Goal: Task Accomplishment & Management: Manage account settings

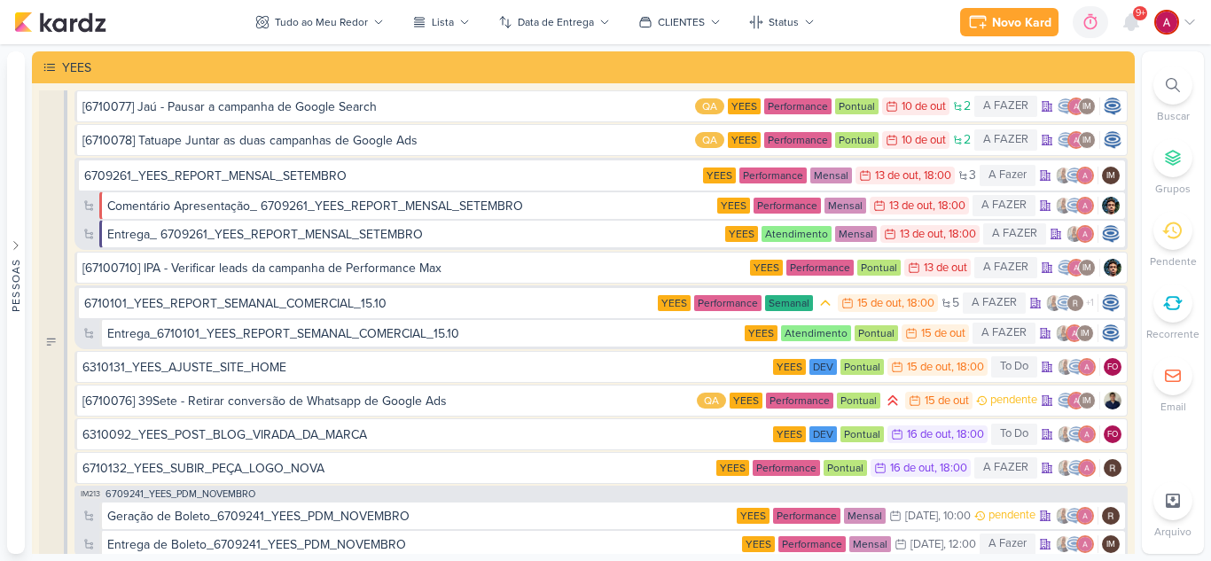
click at [1135, 24] on icon at bounding box center [1131, 22] width 14 height 16
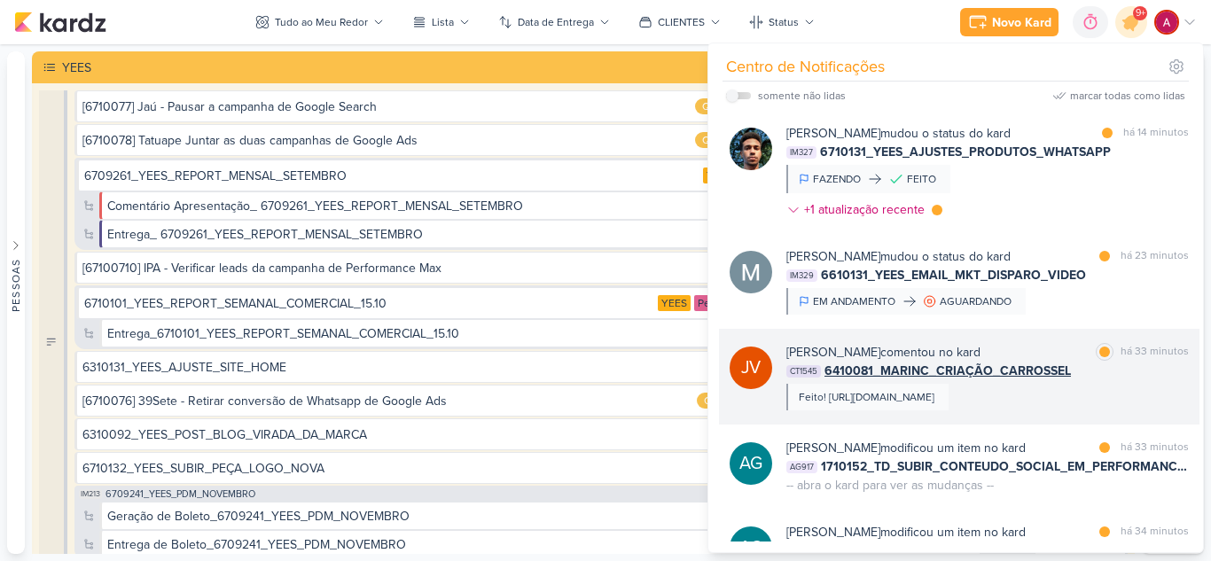
click at [935, 395] on div "Feito! [URL][DOMAIN_NAME]" at bounding box center [867, 397] width 136 height 16
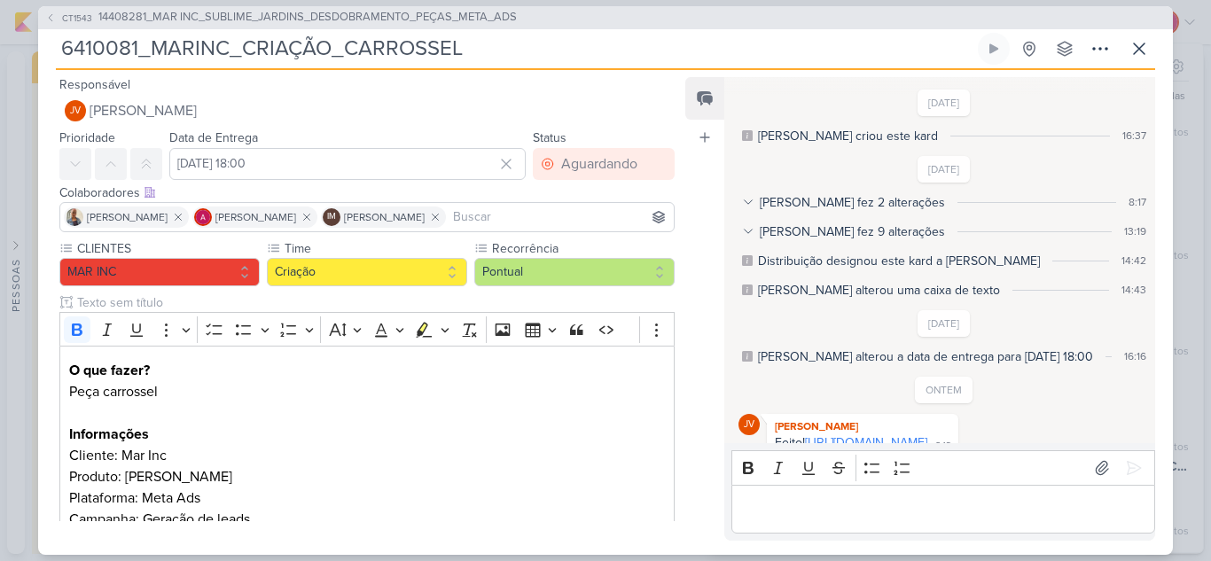
scroll to position [601, 0]
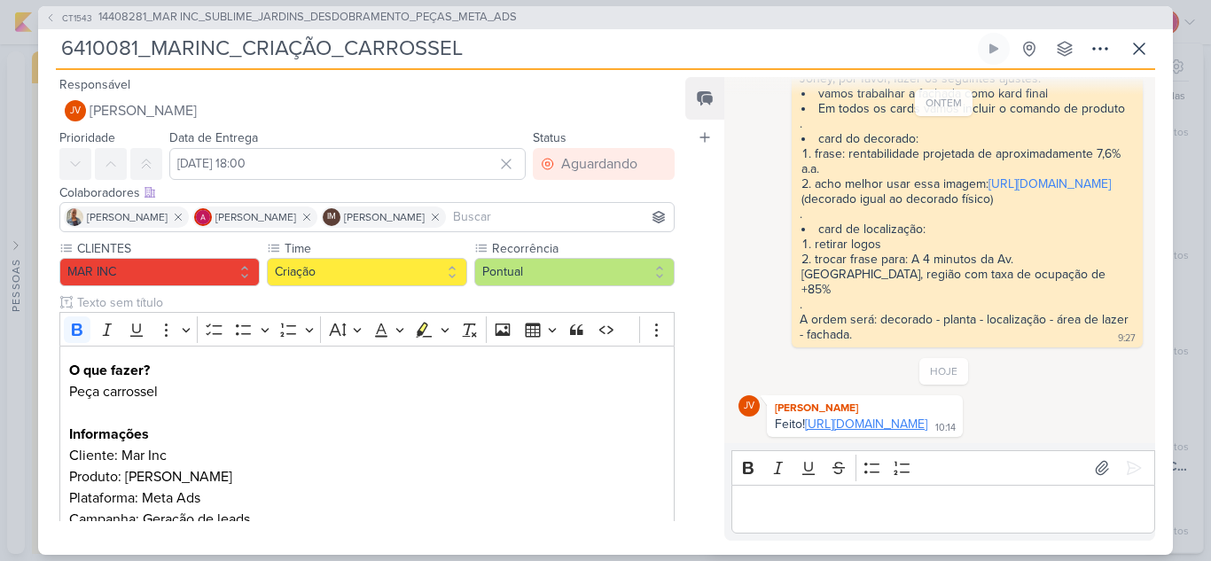
click at [841, 424] on link "[URL][DOMAIN_NAME]" at bounding box center [866, 424] width 122 height 15
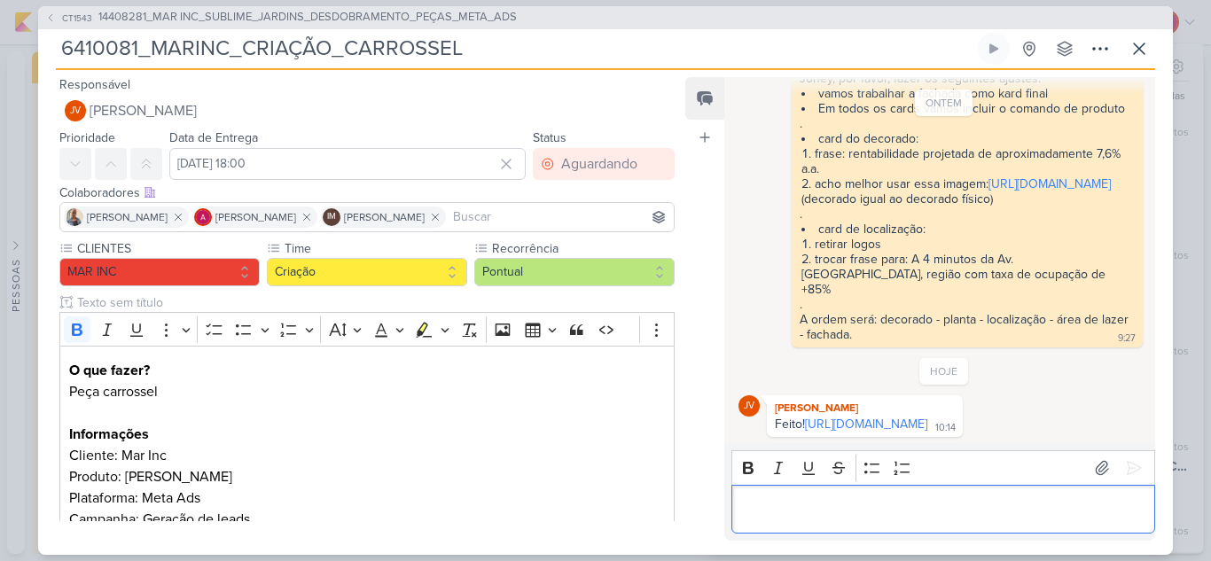
click at [822, 520] on div "Editor editing area: main" at bounding box center [944, 509] width 424 height 49
click at [818, 517] on p "[PERSON_NAME], fala pra eles que trouxemos uma" at bounding box center [943, 508] width 405 height 21
click at [815, 513] on p "[PERSON_NAME], fala pra eles que trouxemos uma" at bounding box center [943, 508] width 405 height 21
click at [999, 509] on p "[PERSON_NAME], fala para eles que trouxemos uma" at bounding box center [943, 508] width 405 height 21
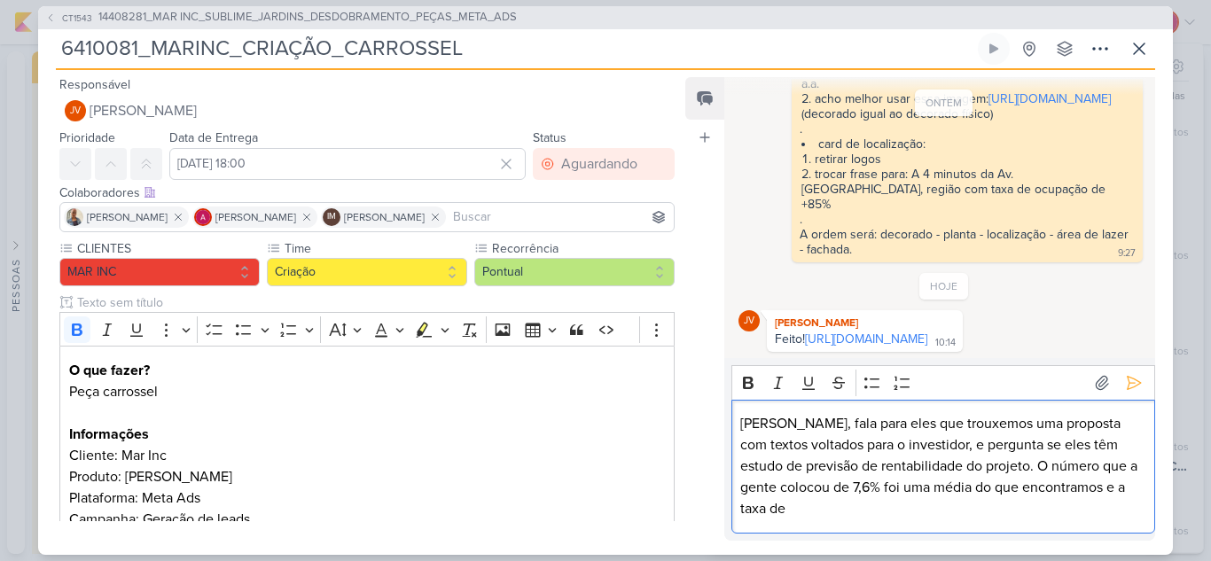
scroll to position [686, 0]
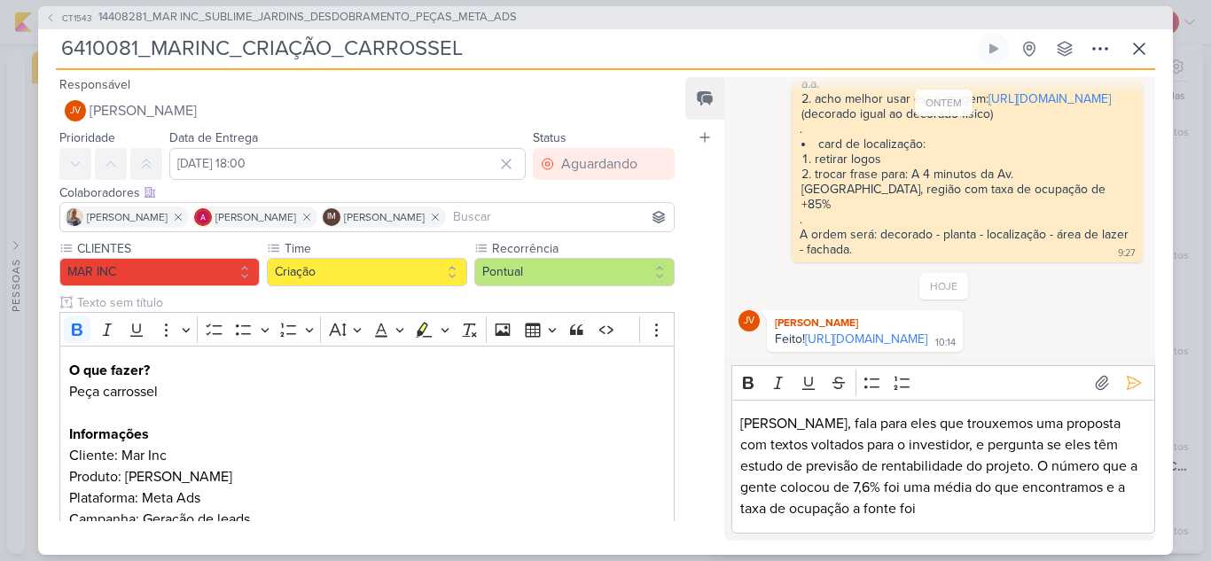
click at [896, 516] on p "[PERSON_NAME], fala para eles que trouxemos uma proposta com textos voltados pa…" at bounding box center [943, 466] width 405 height 106
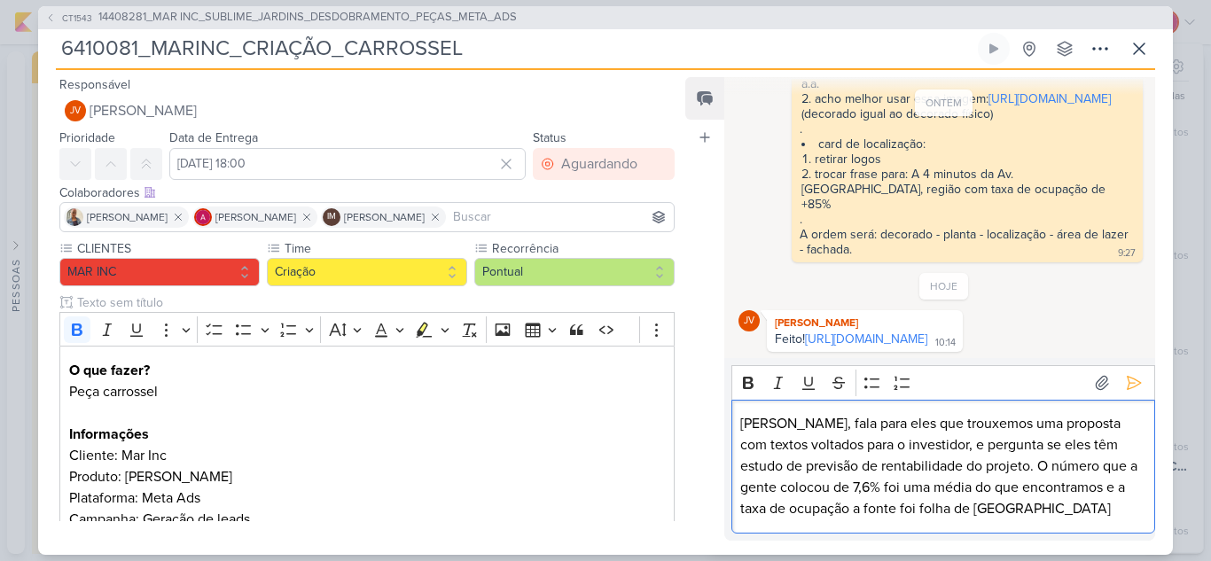
click at [874, 514] on p "[PERSON_NAME], fala para eles que trouxemos uma proposta com textos voltados pa…" at bounding box center [943, 466] width 405 height 106
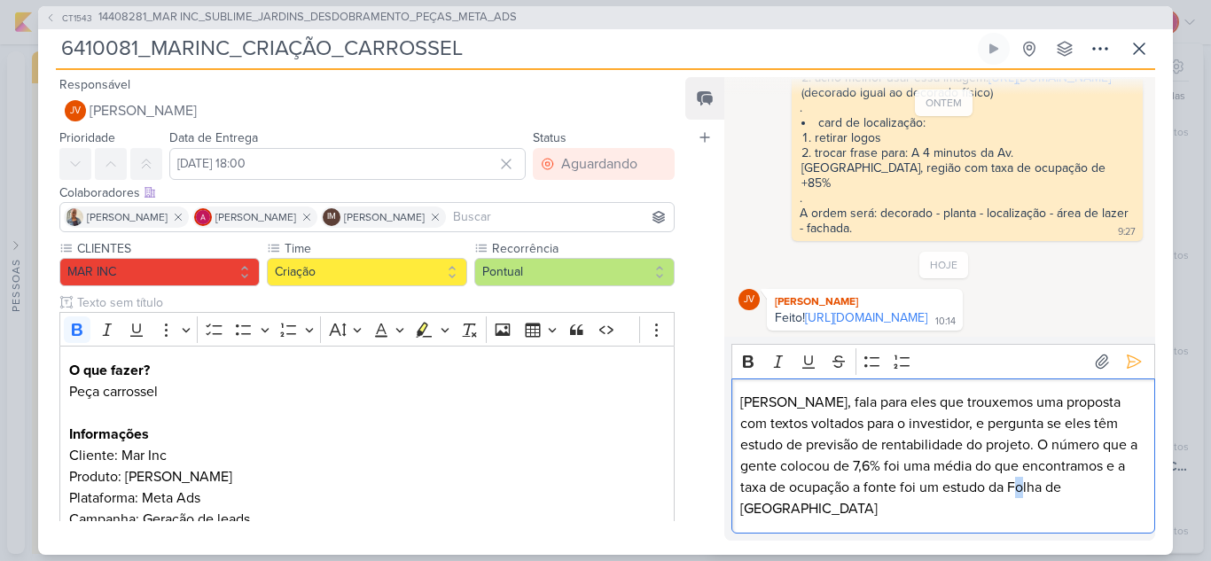
drag, startPoint x: 1026, startPoint y: 513, endPoint x: 1017, endPoint y: 513, distance: 8.9
click at [1017, 513] on p "[PERSON_NAME], fala para eles que trouxemos uma proposta com textos voltados pa…" at bounding box center [943, 456] width 405 height 128
drag, startPoint x: 1056, startPoint y: 507, endPoint x: 1046, endPoint y: 507, distance: 9.8
click at [1046, 507] on p "[PERSON_NAME], fala para eles que trouxemos uma proposta com textos voltados pa…" at bounding box center [943, 456] width 405 height 128
click at [766, 506] on p "[PERSON_NAME], fala para eles que trouxemos uma proposta com textos voltados pa…" at bounding box center [943, 456] width 405 height 128
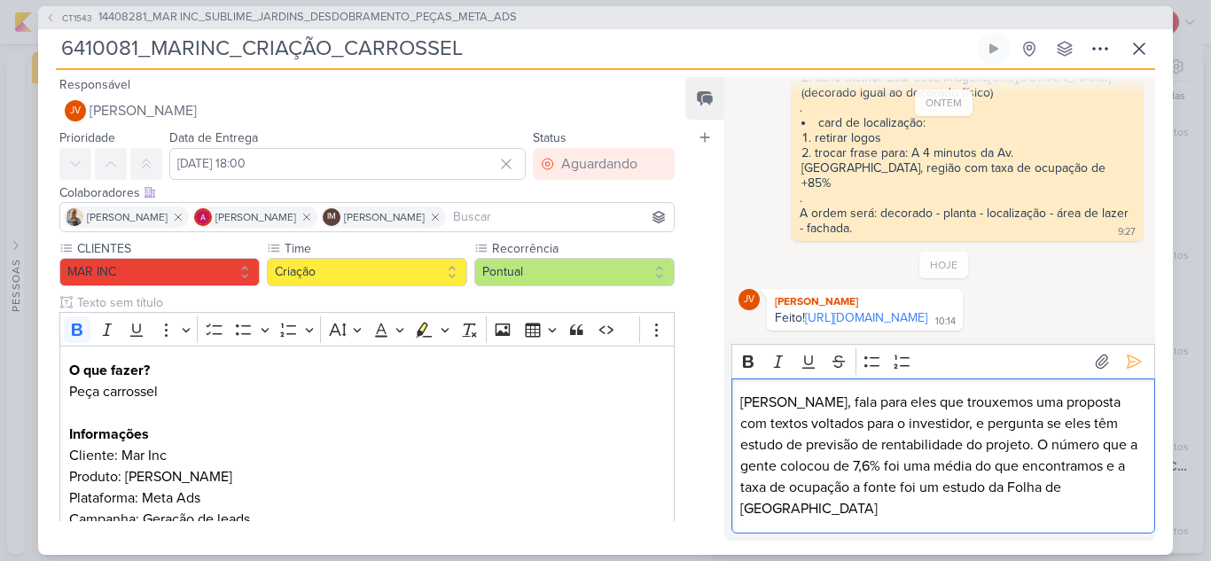
click at [0, 0] on lt-span "ocupação ," at bounding box center [0, 0] width 0 height 0
click at [1085, 511] on p "[PERSON_NAME], fala para eles que trouxemos uma proposta com textos voltados pa…" at bounding box center [943, 456] width 405 height 128
click at [1124, 372] on button at bounding box center [1134, 362] width 28 height 28
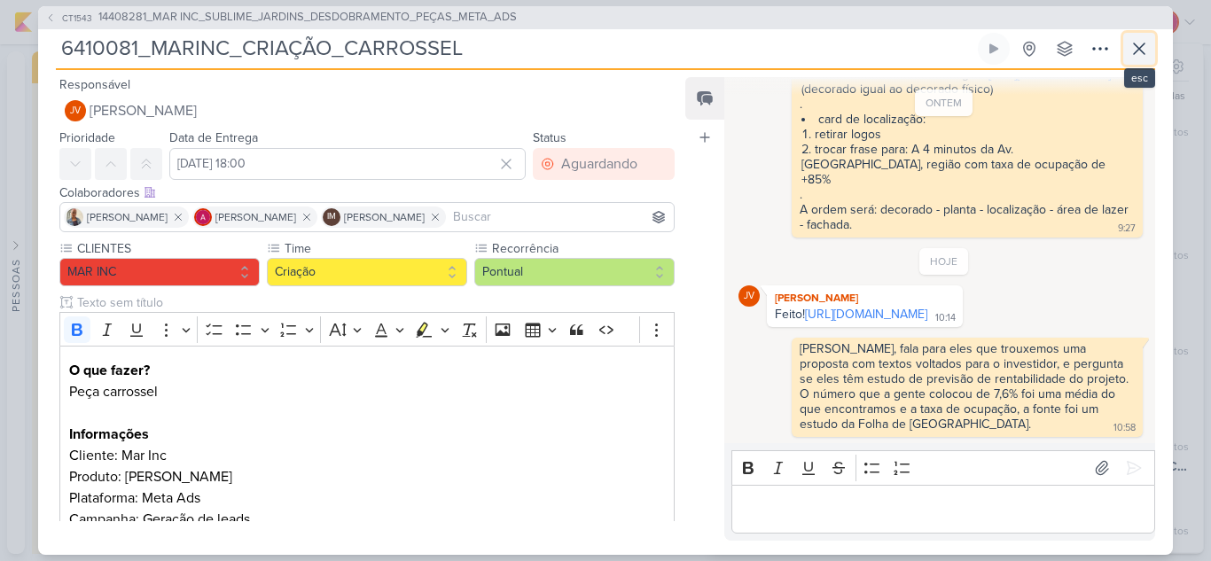
click at [1144, 48] on icon at bounding box center [1139, 48] width 21 height 21
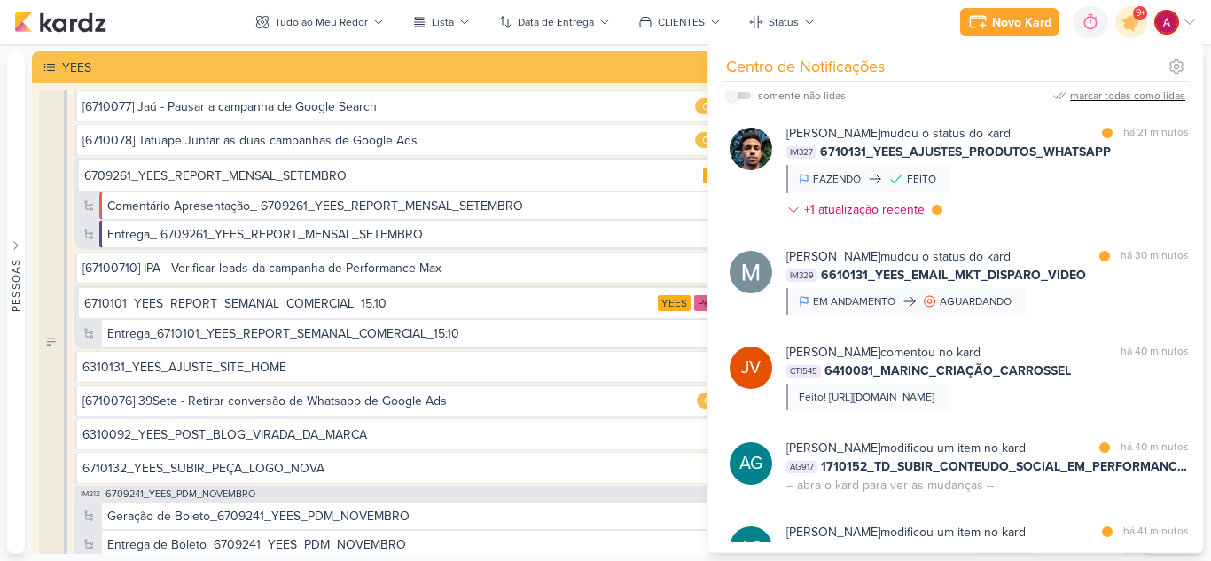
click at [1110, 96] on div "marcar todas como lidas" at bounding box center [1127, 96] width 115 height 16
click at [1128, 32] on icon at bounding box center [1132, 22] width 30 height 30
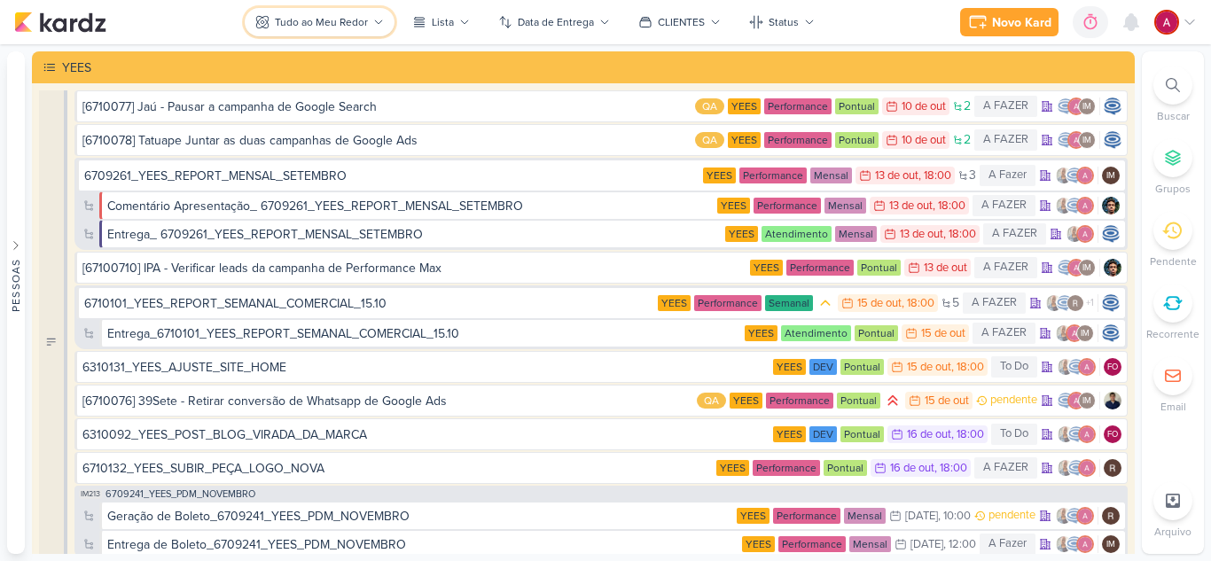
click at [306, 27] on div "Tudo ao Meu Redor" at bounding box center [321, 22] width 93 height 16
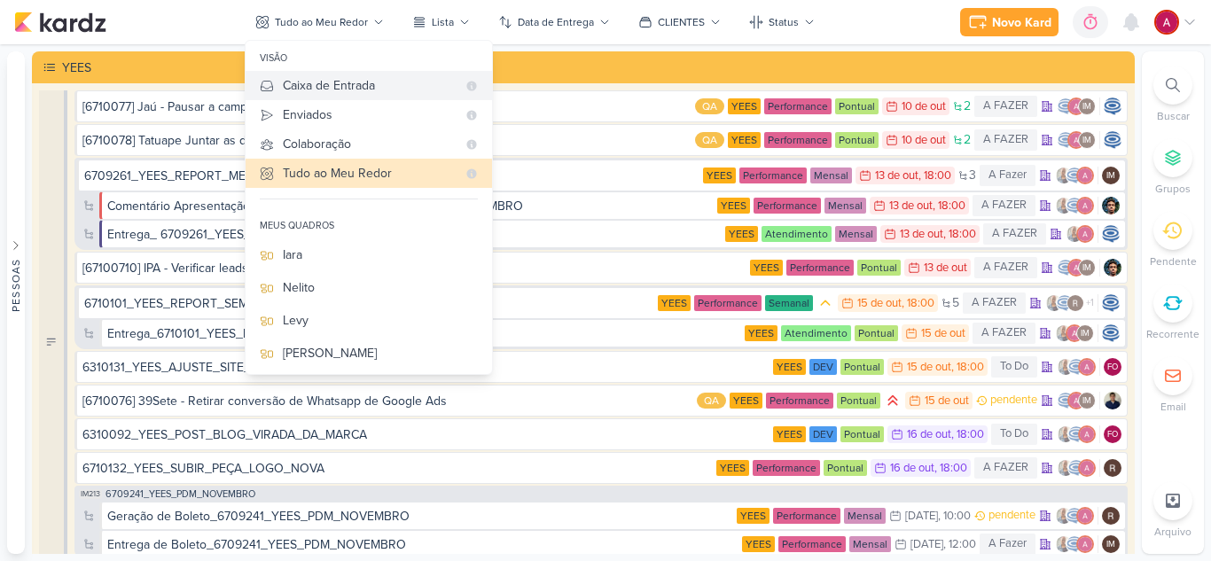
click at [369, 94] on div "Caixa de Entrada" at bounding box center [370, 85] width 174 height 19
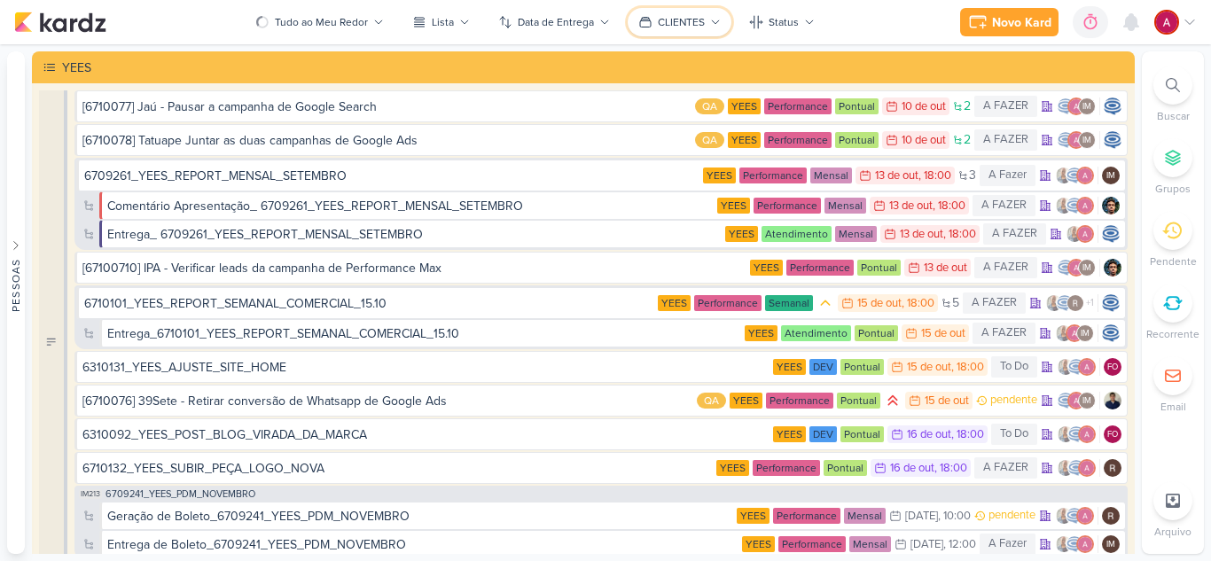
click at [696, 29] on div "CLIENTES" at bounding box center [681, 22] width 47 height 16
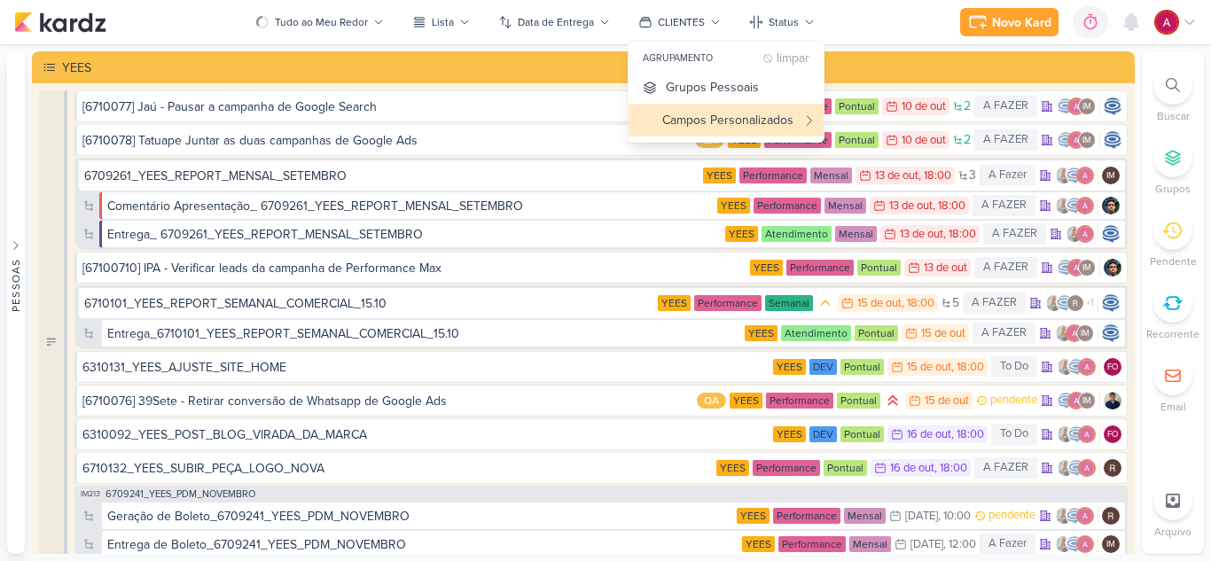
click at [696, 52] on div "agrupamento" at bounding box center [703, 58] width 120 height 14
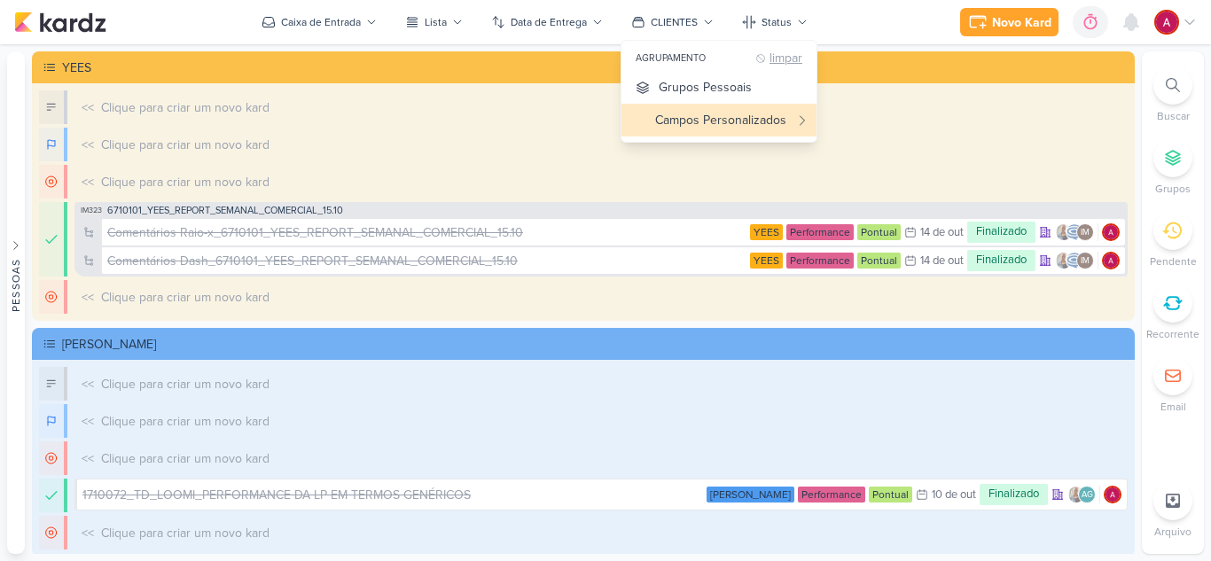
click at [791, 59] on div "limpar" at bounding box center [786, 58] width 33 height 13
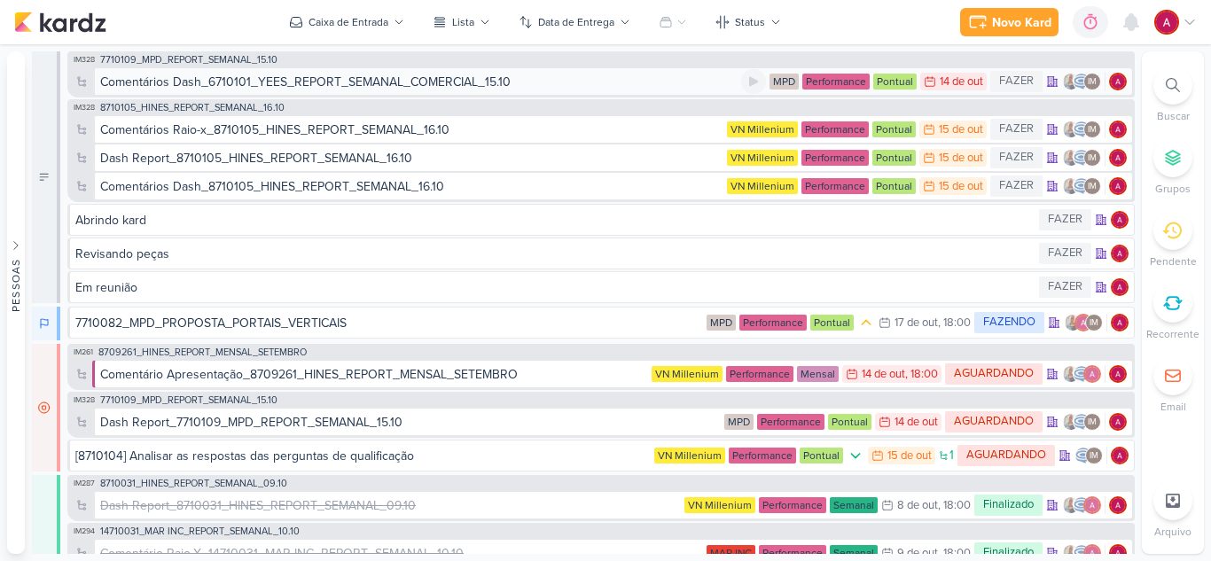
click at [608, 84] on div "Comentários Dash_6710101_YEES_REPORT_SEMANAL_COMERCIAL_15.10" at bounding box center [420, 82] width 641 height 19
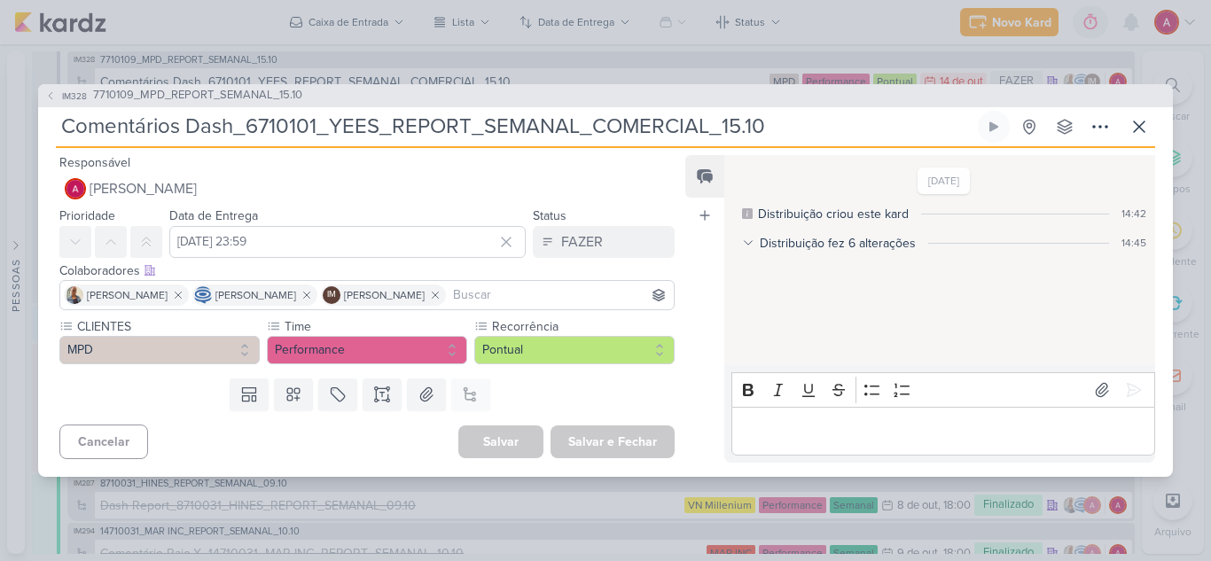
click at [754, 247] on icon at bounding box center [748, 243] width 12 height 12
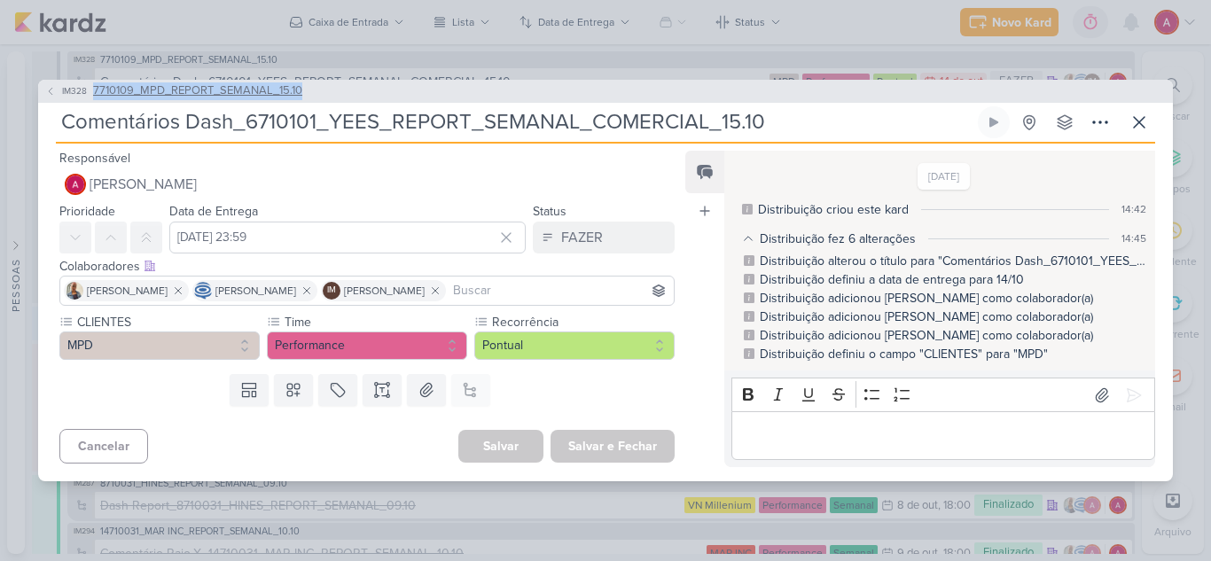
drag, startPoint x: 321, startPoint y: 88, endPoint x: 87, endPoint y: 90, distance: 234.1
click at [87, 90] on div "IM328 7710109_MPD_REPORT_SEMANAL_15.10" at bounding box center [605, 91] width 1135 height 23
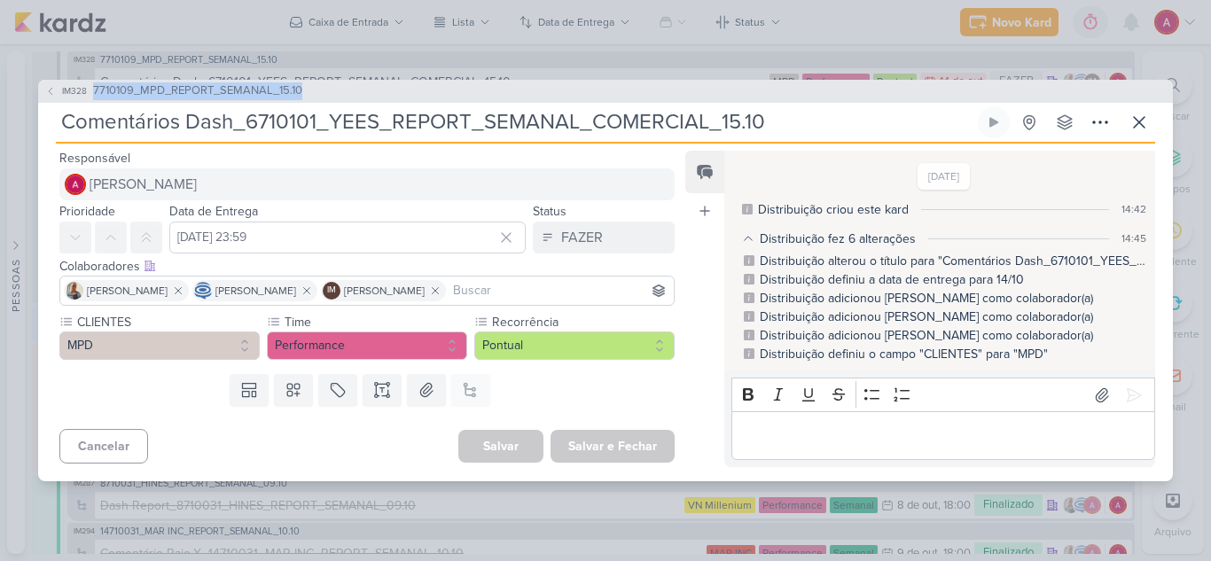
copy button "7710109_MPD_REPORT_SEMANAL_15.10"
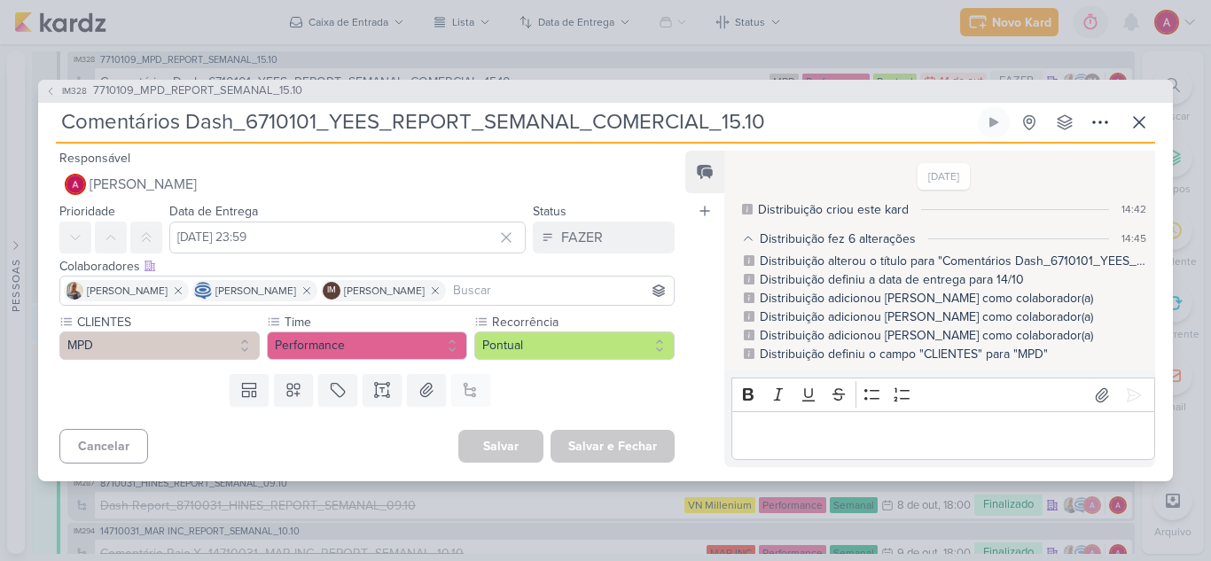
drag, startPoint x: 795, startPoint y: 118, endPoint x: 231, endPoint y: 145, distance: 563.8
click at [231, 145] on div "IM328 7710109_MPD_REPORT_SEMANAL_15.10 Comentários Dash_6710101_YEES_REPORT_SEM…" at bounding box center [605, 281] width 1135 height 402
paste input "7710109_MPD_REPORT_SEMAN"
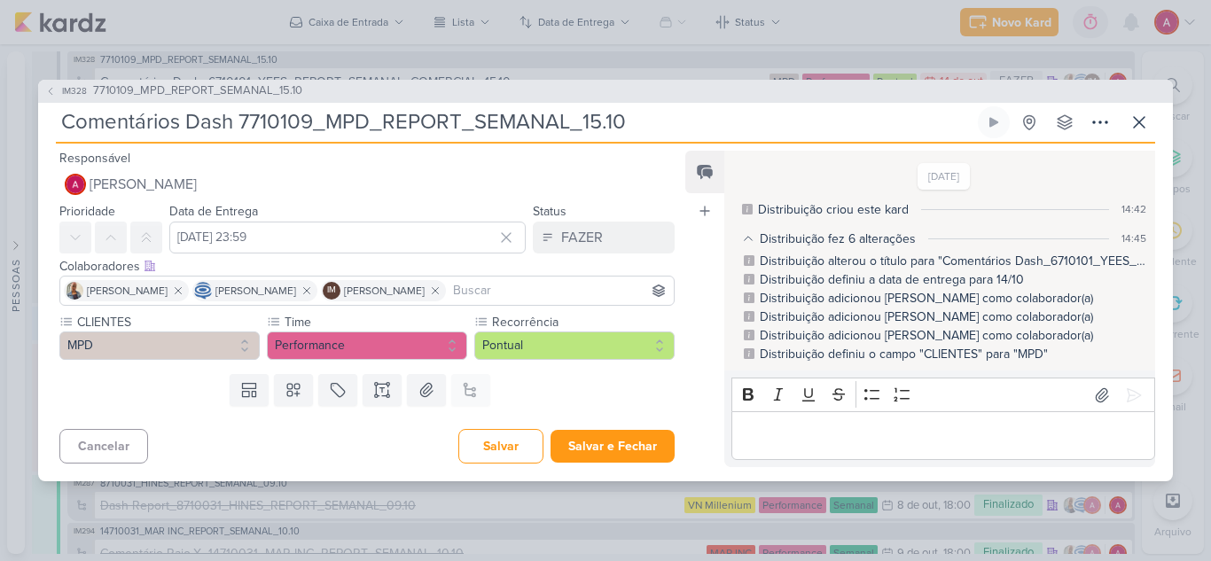
click at [236, 123] on input "Comentários Dash 7710109_MPD_REPORT_SEMANAL_15.10" at bounding box center [515, 122] width 919 height 32
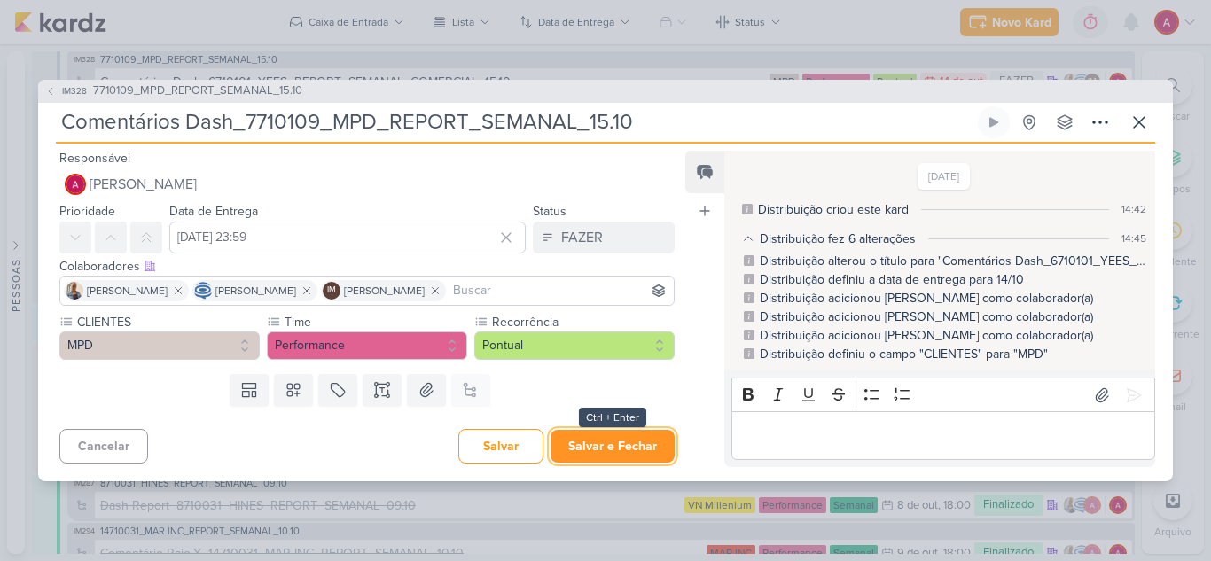
click at [591, 445] on button "Salvar e Fechar" at bounding box center [613, 446] width 124 height 33
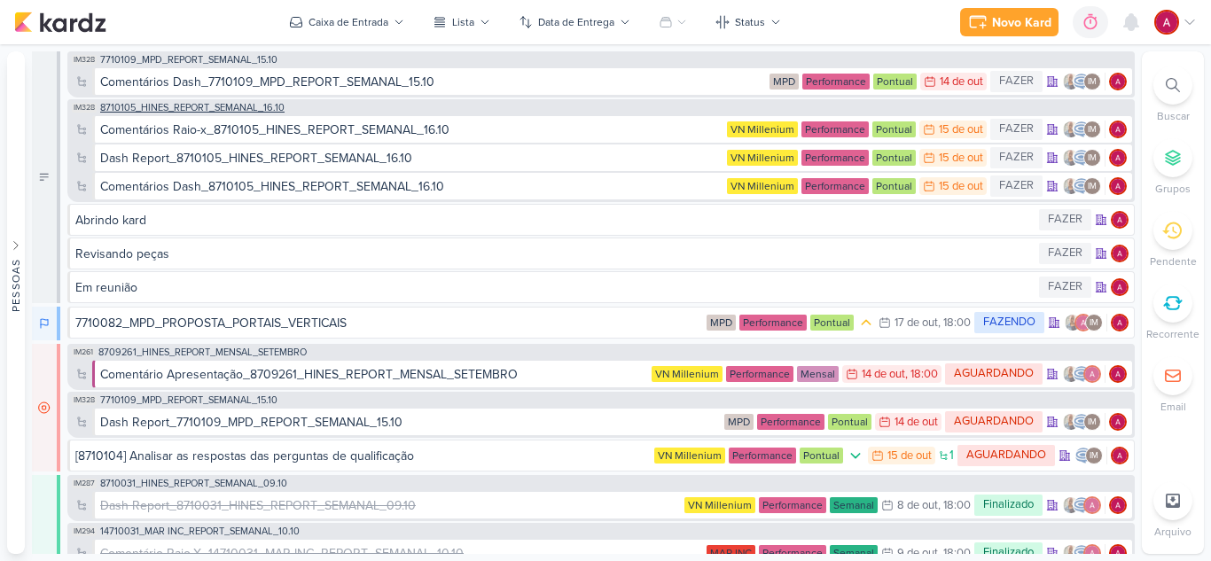
click at [216, 109] on span "8710105_HINES_REPORT_SEMANAL_16.10" at bounding box center [192, 108] width 184 height 10
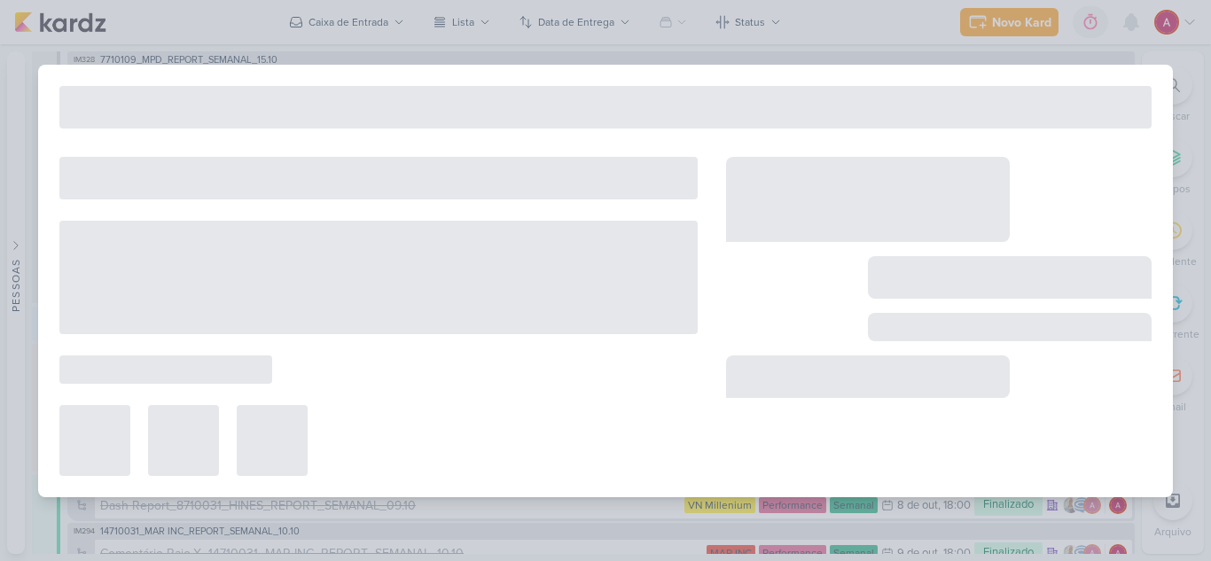
type input "8710105_HINES_REPORT_SEMANAL_16.10"
type input "[DATE] 18:00"
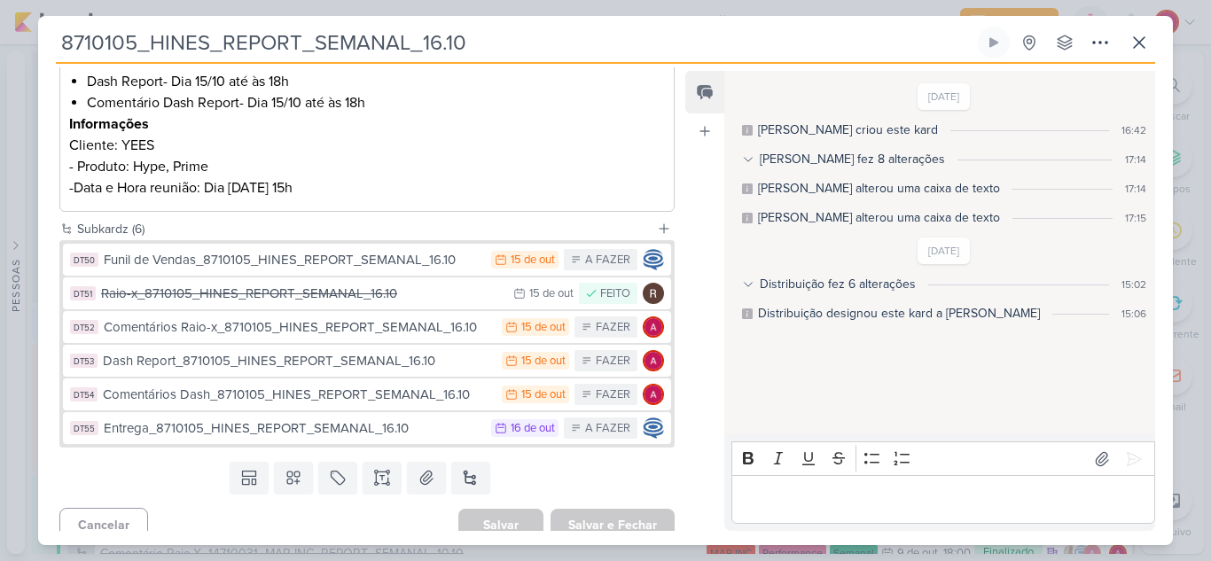
scroll to position [404, 0]
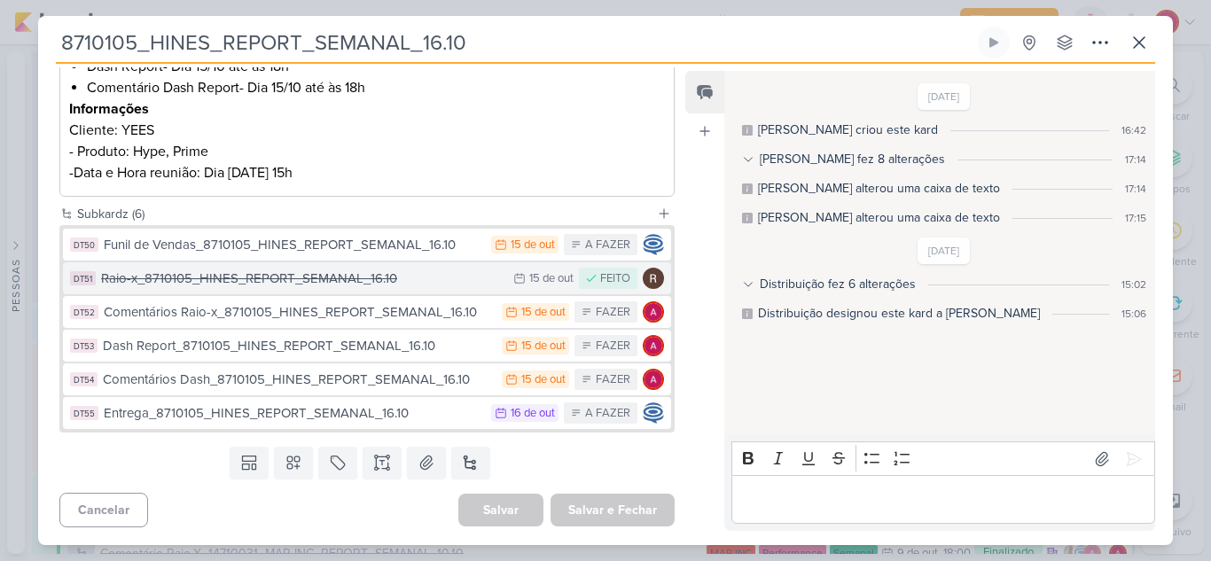
click at [308, 278] on div "Raio-x_8710105_HINES_REPORT_SEMANAL_16.10" at bounding box center [303, 279] width 404 height 20
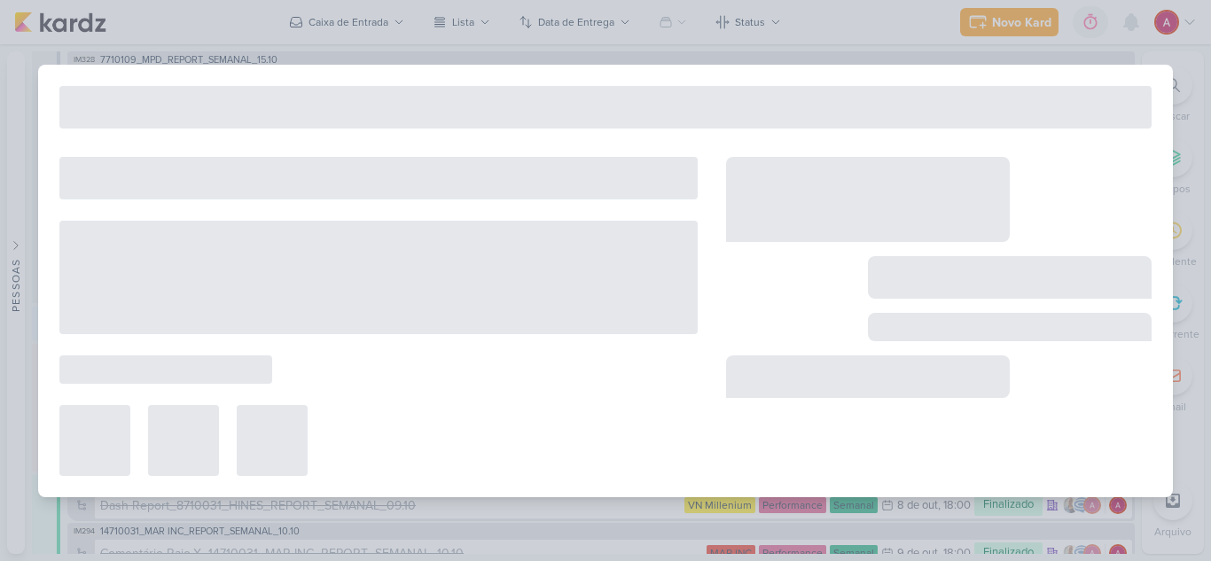
type input "Raio-x_8710105_HINES_REPORT_SEMANAL_16.10"
type input "15 de outubro de 2025 às 23:59"
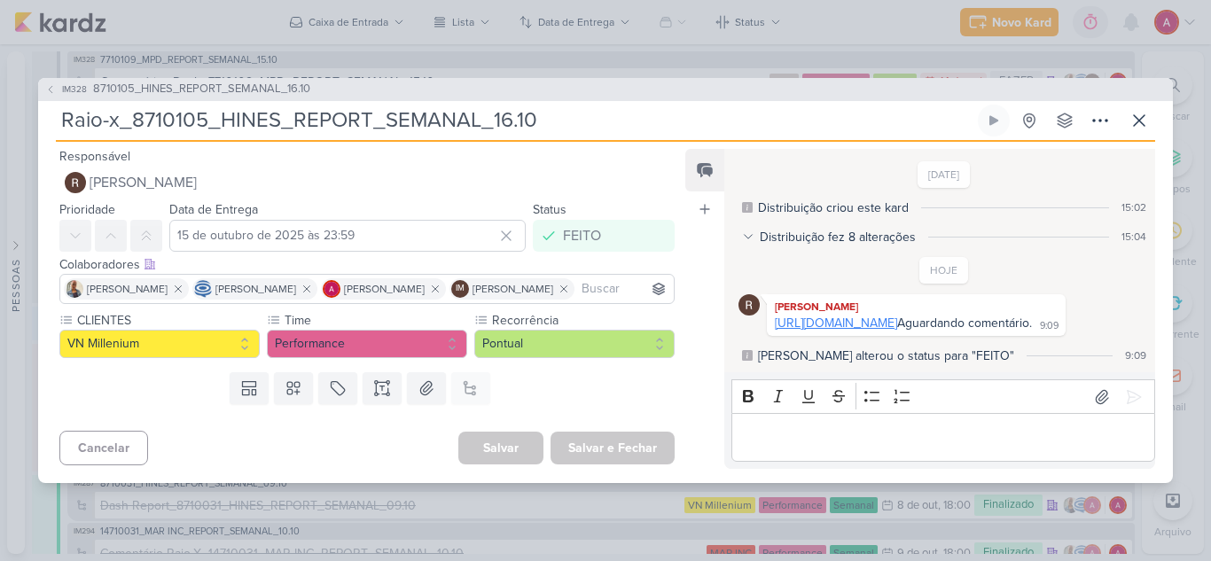
click at [828, 316] on link "[URL][DOMAIN_NAME]" at bounding box center [836, 323] width 122 height 15
click at [48, 81] on button "IM328 8710105_HINES_REPORT_SEMANAL_16.10" at bounding box center [177, 90] width 265 height 18
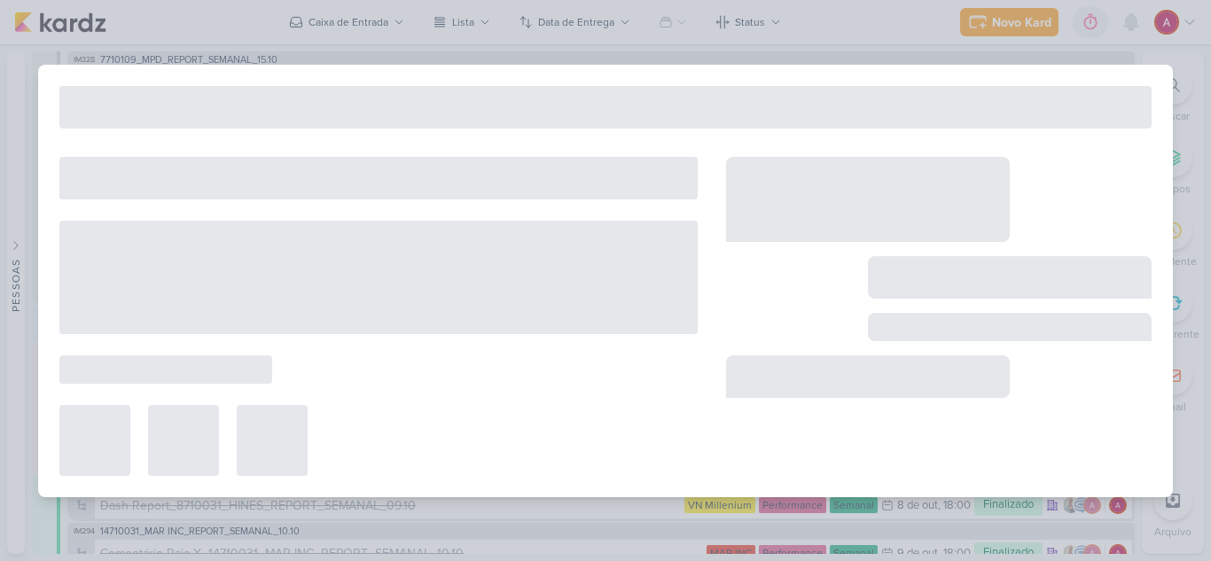
type input "8710105_HINES_REPORT_SEMANAL_16.10"
type input "[DATE] 18:00"
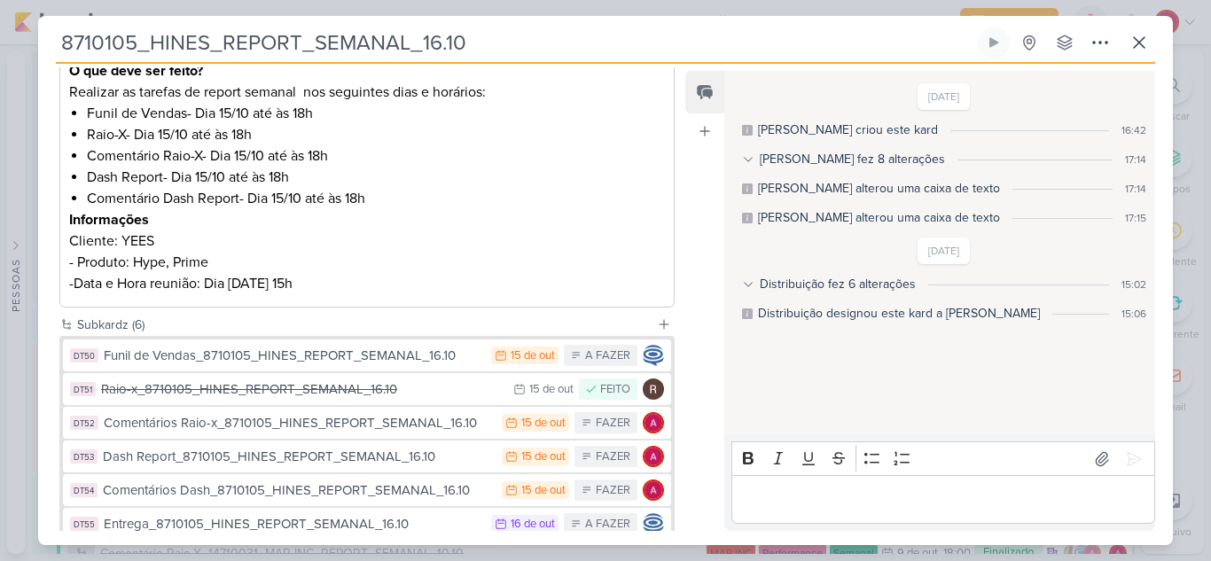
scroll to position [355, 0]
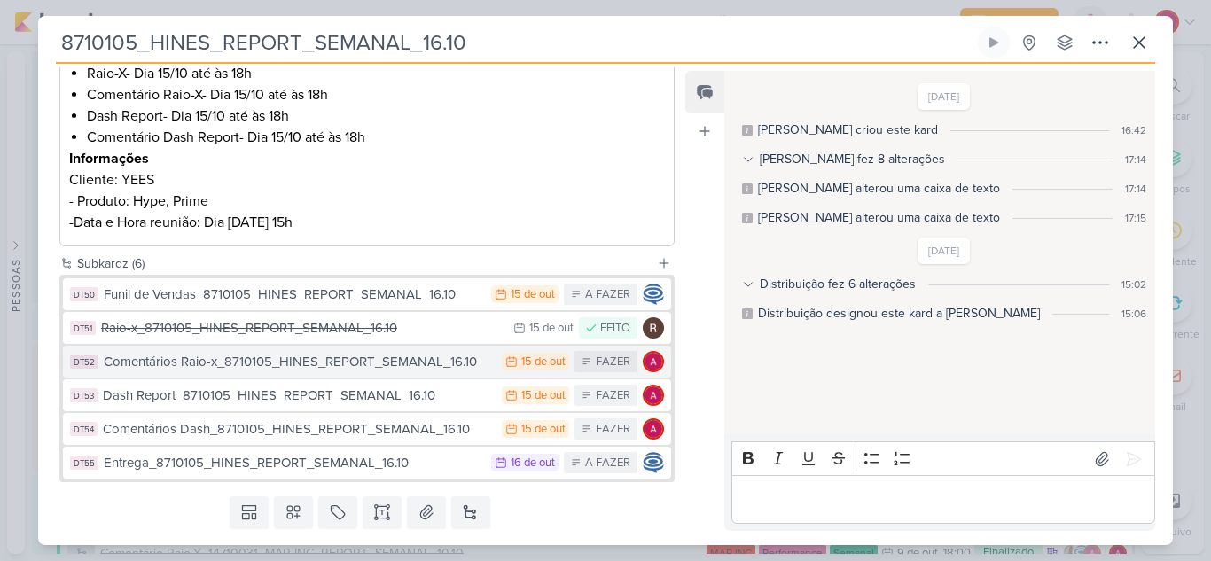
click at [329, 372] on button "DT52 Comentários Raio-x_8710105_HINES_REPORT_SEMANAL_16.10 [DATE] [DATE] FAZER" at bounding box center [367, 362] width 608 height 32
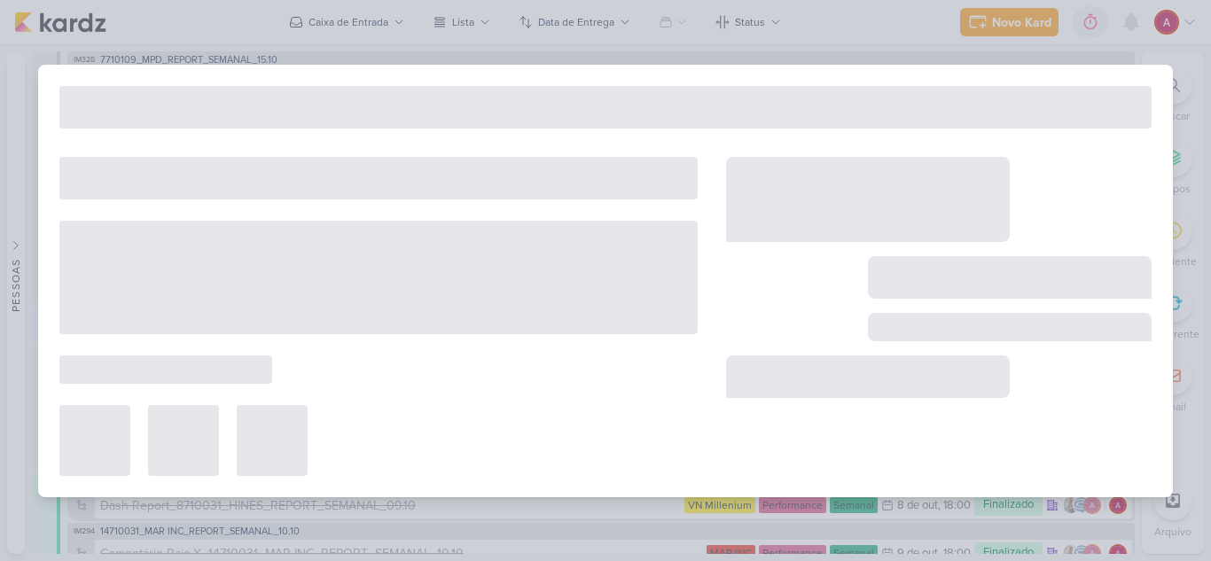
type input "Comentários Raio-x_8710105_HINES_REPORT_SEMANAL_16.10"
type input "15 de outubro de 2025 às 23:59"
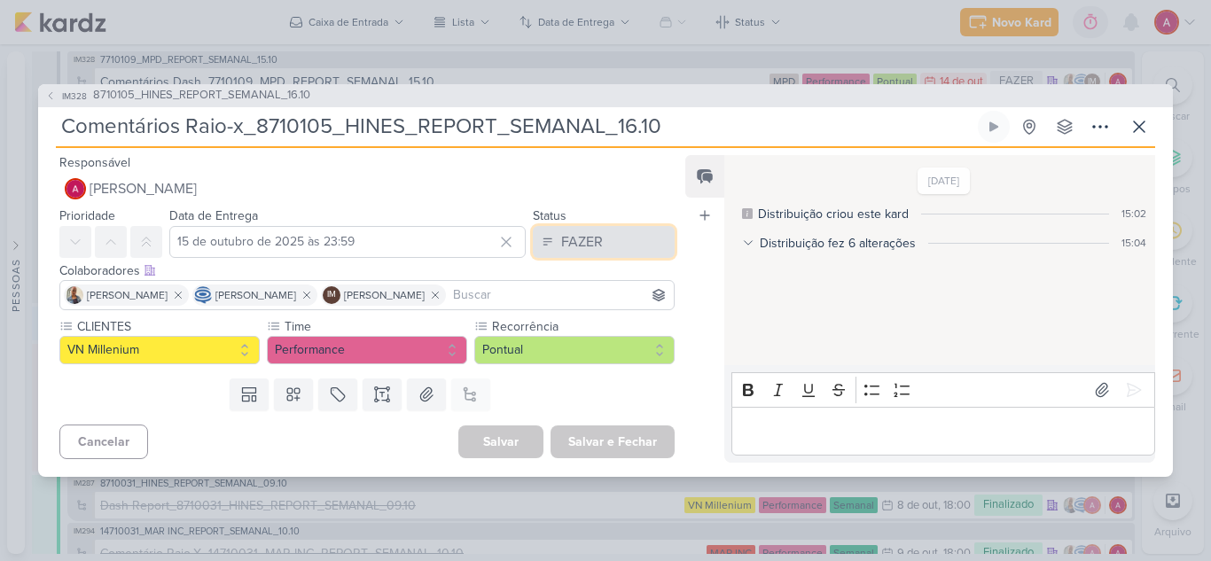
click at [599, 233] on button "FAZER" at bounding box center [604, 242] width 142 height 32
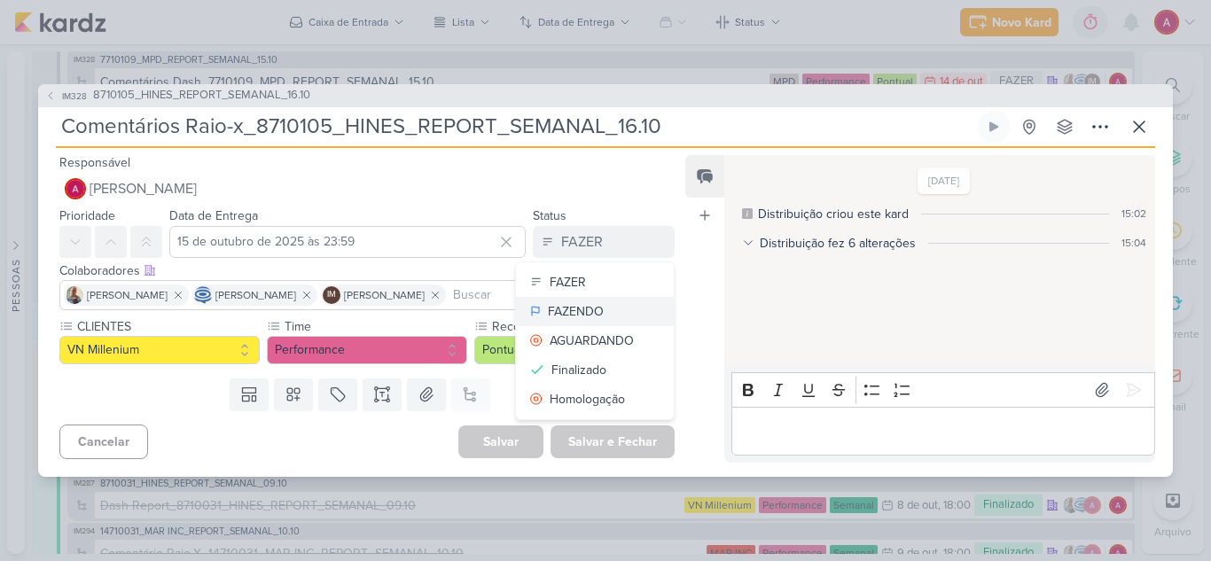
click at [548, 311] on div "FAZENDO" at bounding box center [576, 311] width 56 height 19
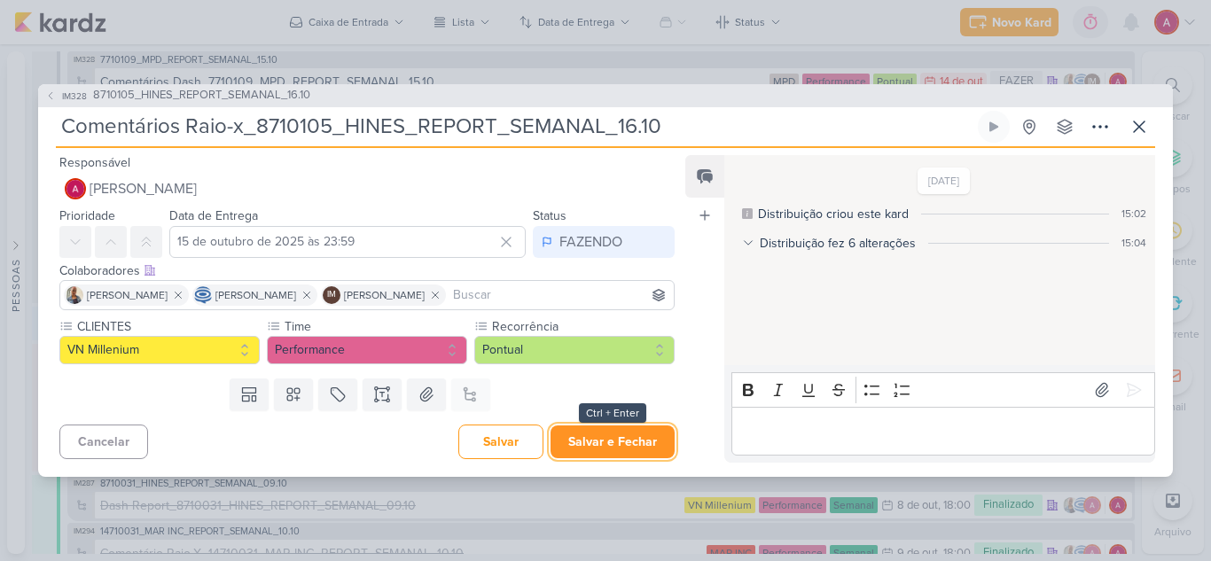
click at [641, 432] on button "Salvar e Fechar" at bounding box center [613, 442] width 124 height 33
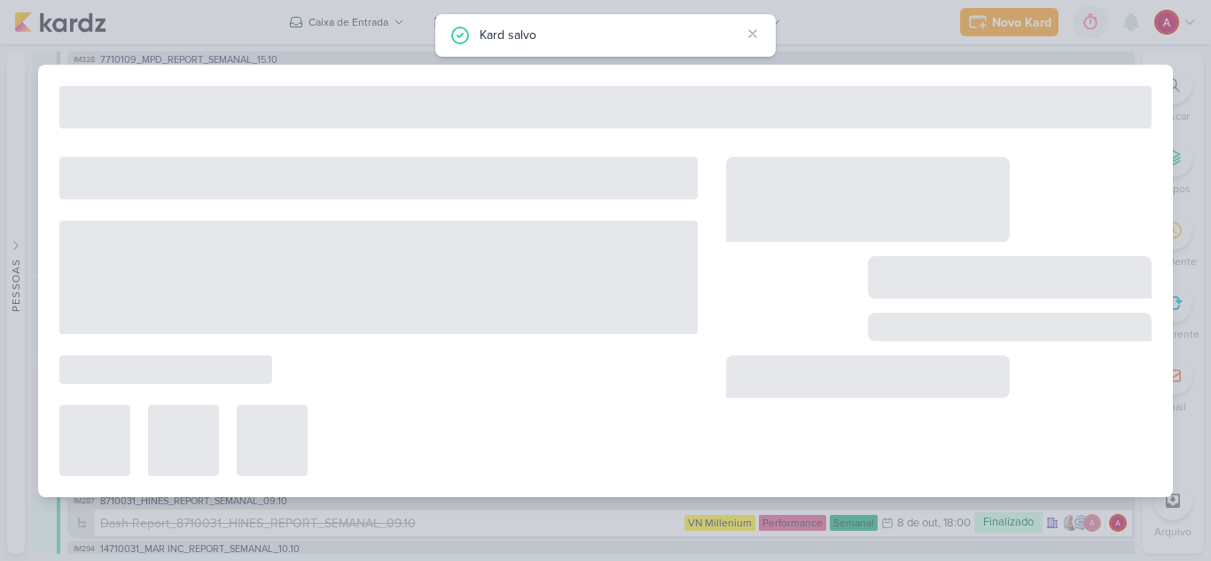
type input "8710105_HINES_REPORT_SEMANAL_16.10"
type input "[DATE] 18:00"
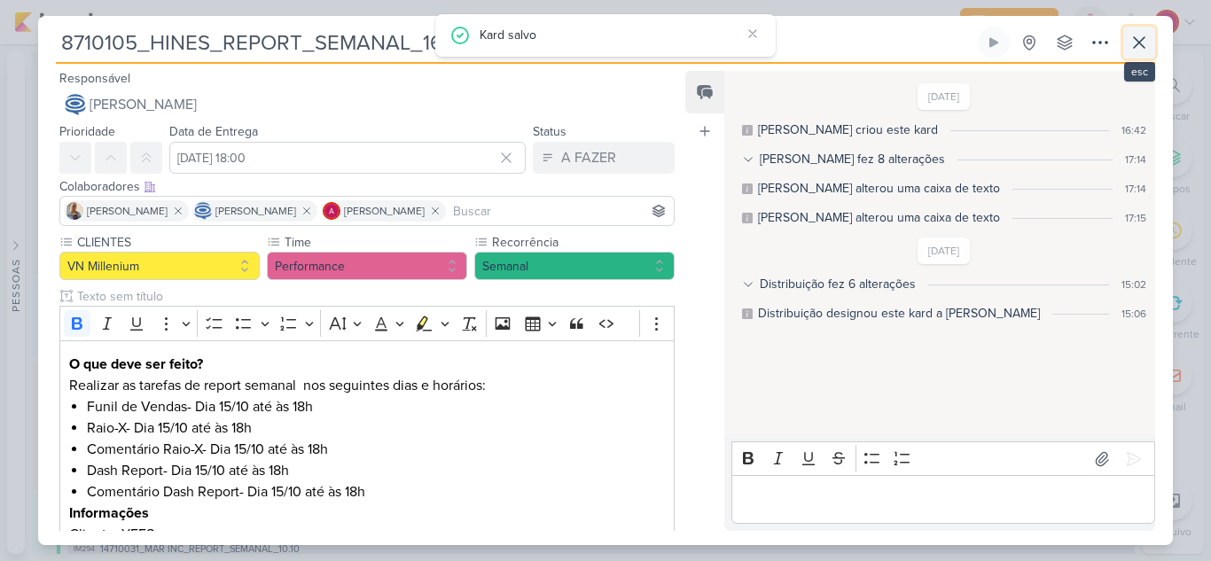
click at [1143, 38] on icon at bounding box center [1139, 42] width 11 height 11
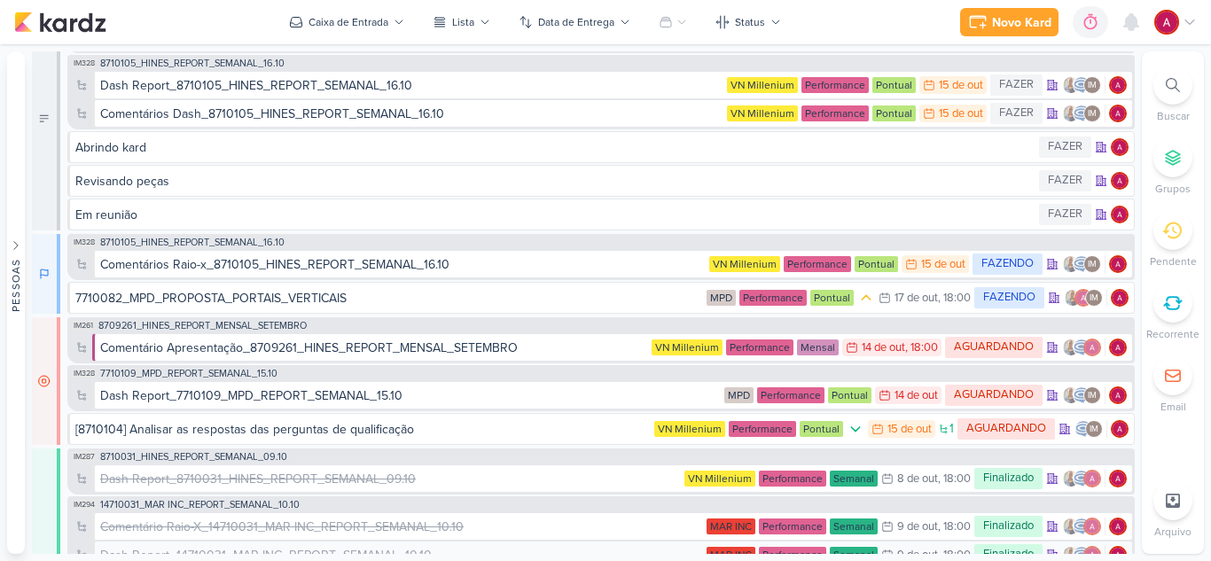
scroll to position [0, 0]
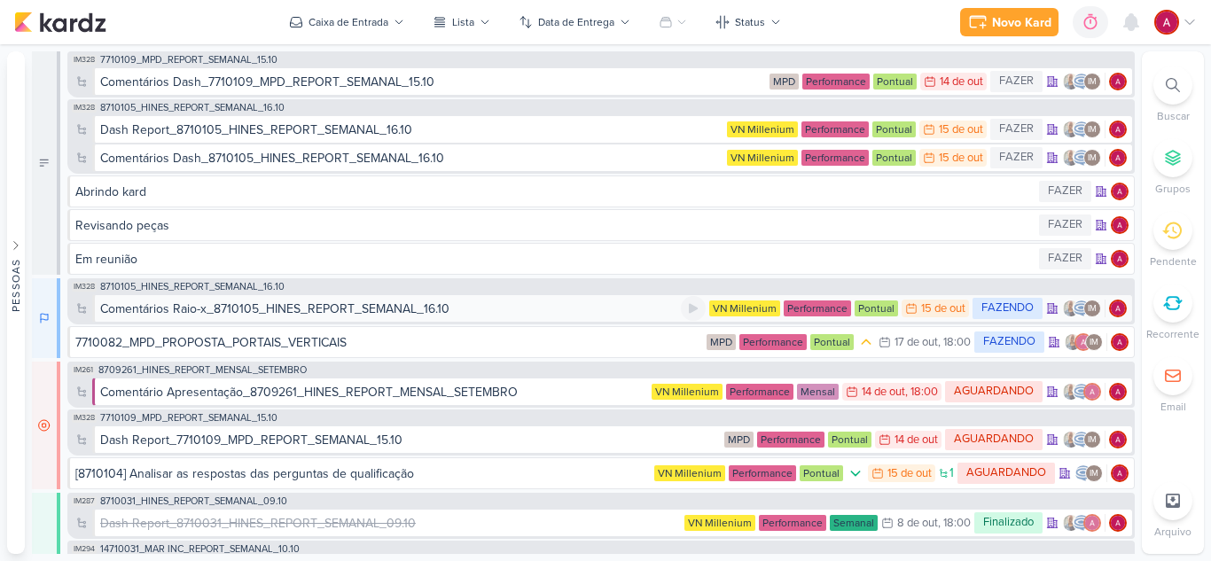
click at [408, 312] on div "Comentários Raio-x_8710105_HINES_REPORT_SEMANAL_16.10" at bounding box center [274, 309] width 349 height 19
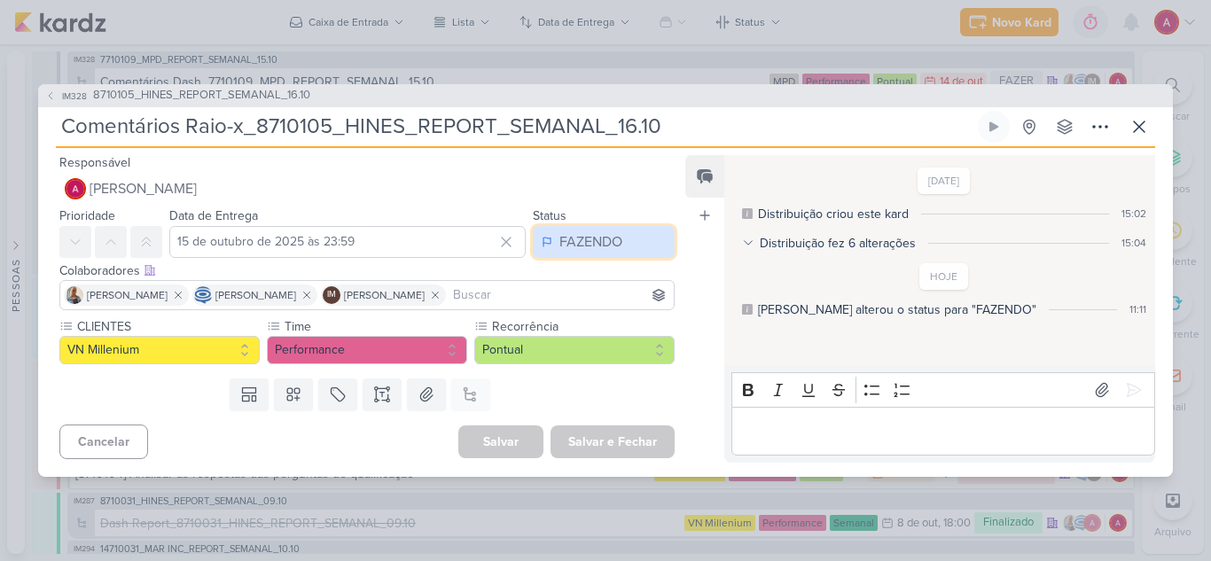
click at [582, 240] on div "FAZENDO" at bounding box center [591, 241] width 63 height 21
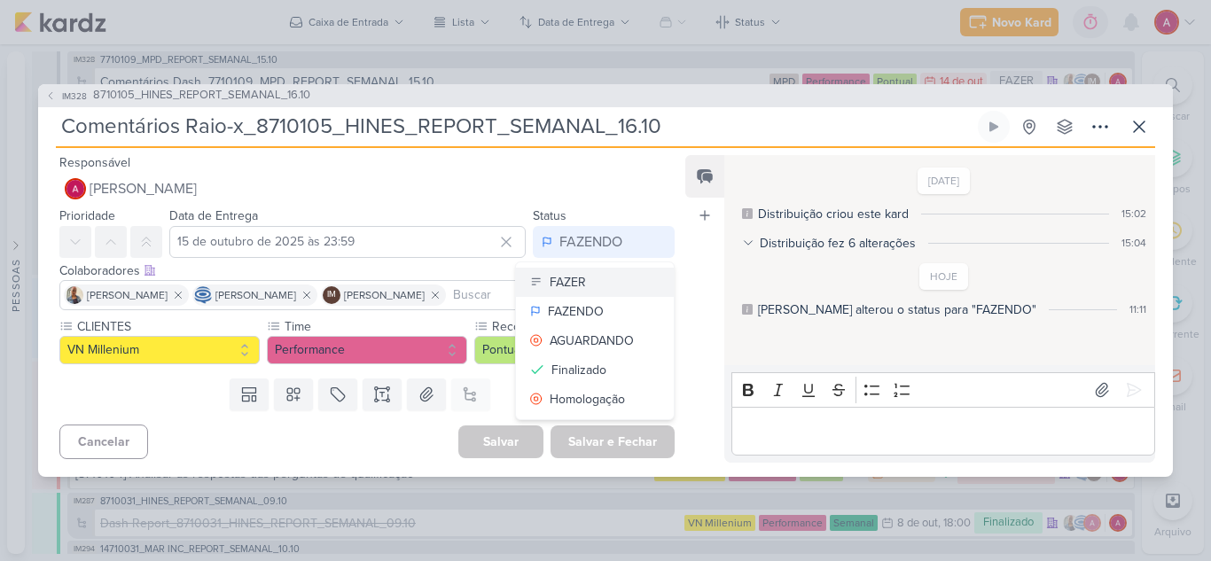
click at [575, 291] on div "FAZER" at bounding box center [568, 282] width 36 height 19
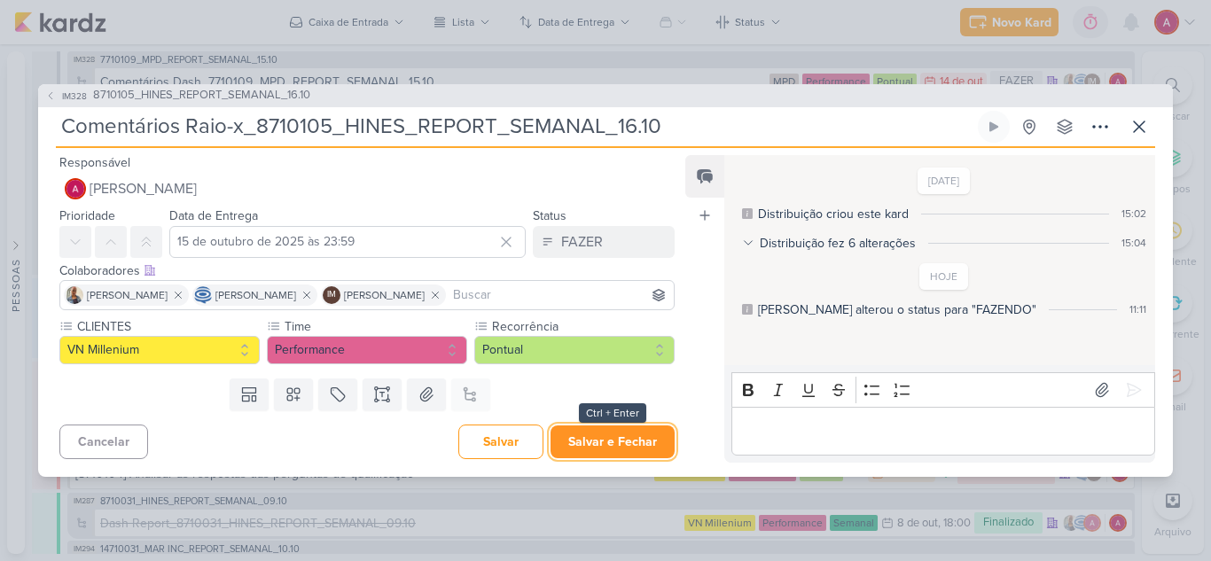
click at [594, 441] on button "Salvar e Fechar" at bounding box center [613, 442] width 124 height 33
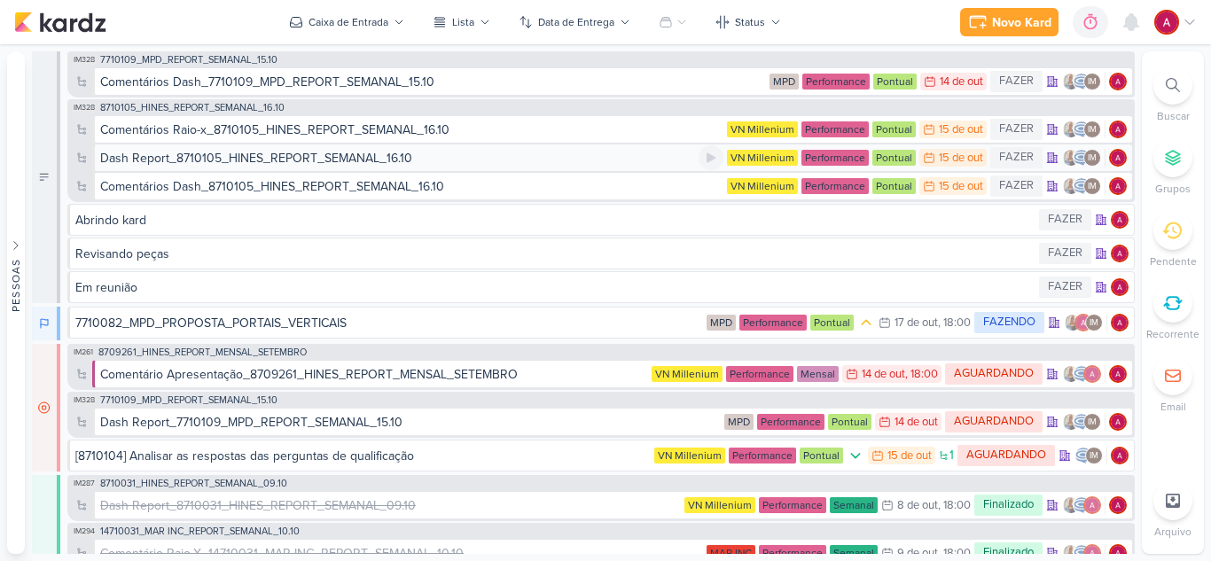
click at [283, 165] on div "Dash Report_8710105_HINES_REPORT_SEMANAL_16.10" at bounding box center [256, 158] width 312 height 19
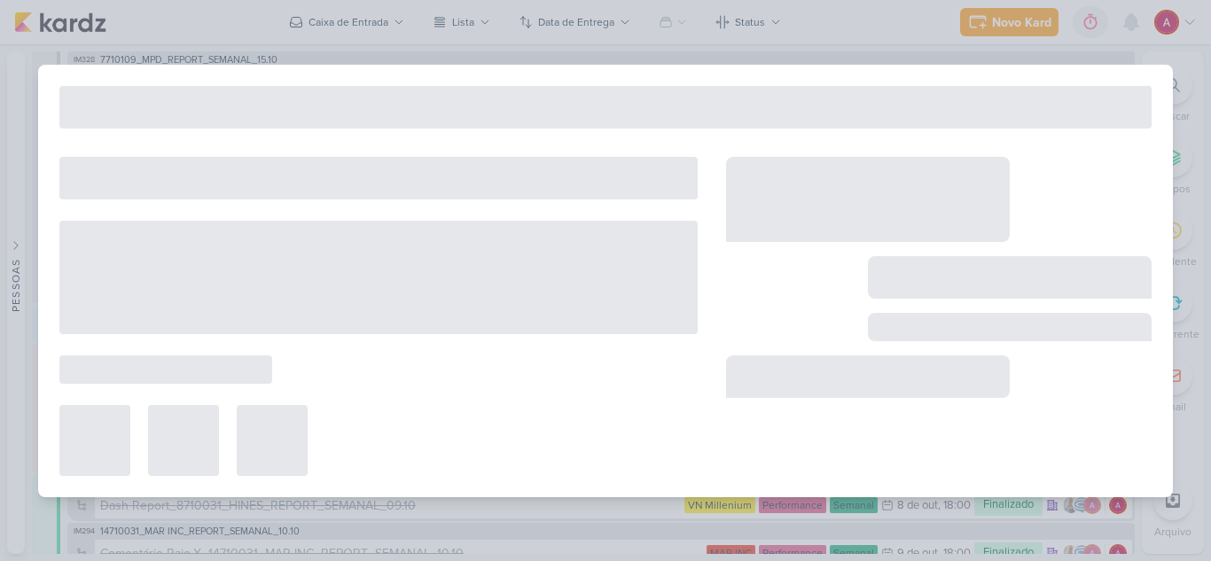
type input "Dash Report_8710105_HINES_REPORT_SEMANAL_16.10"
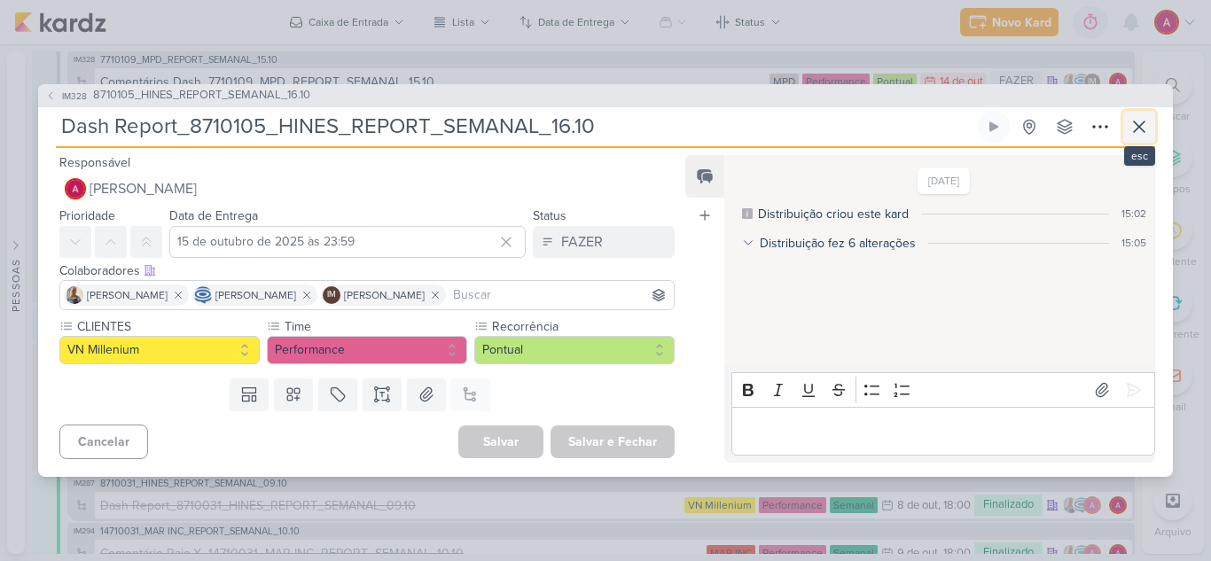
click at [1132, 132] on icon at bounding box center [1139, 126] width 21 height 21
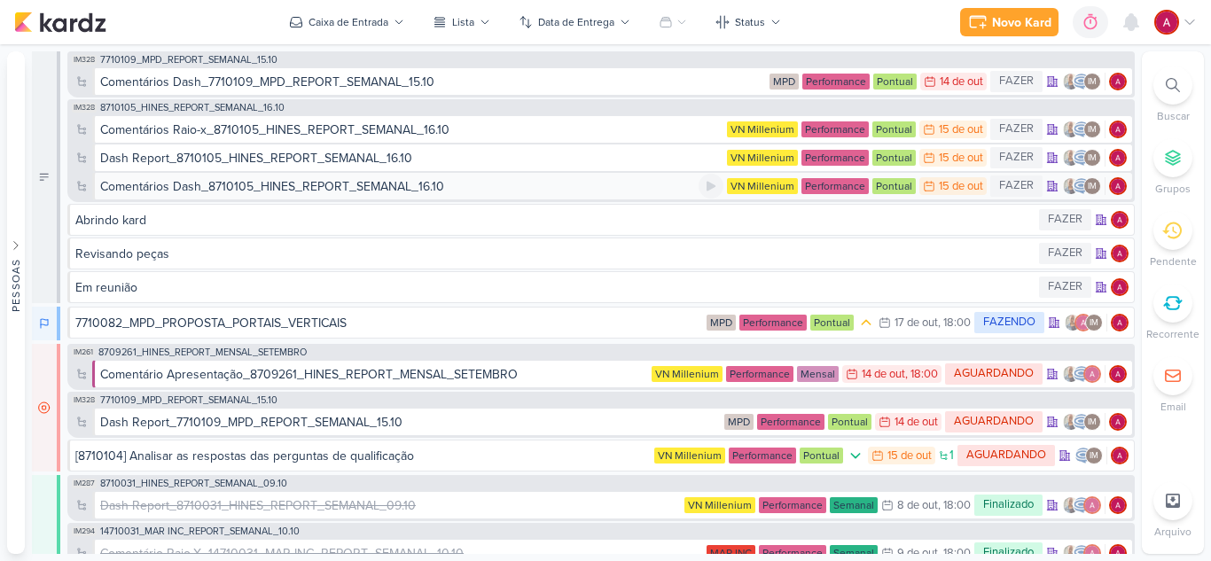
click at [306, 189] on div "Comentários Dash_8710105_HINES_REPORT_SEMANAL_16.10" at bounding box center [272, 186] width 344 height 19
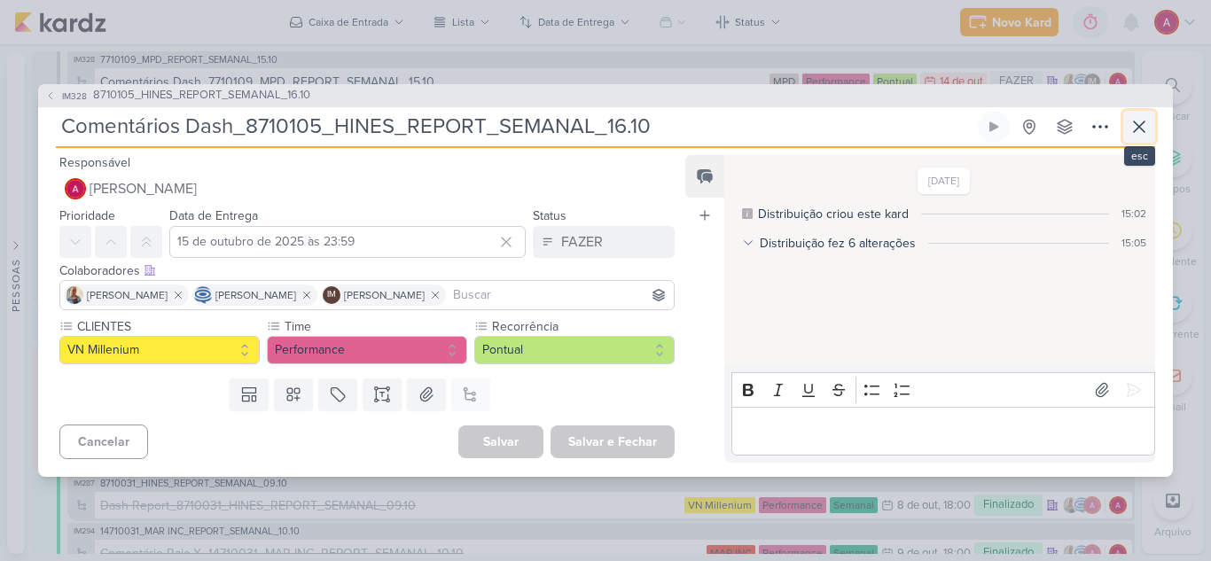
click at [1133, 127] on icon at bounding box center [1139, 126] width 21 height 21
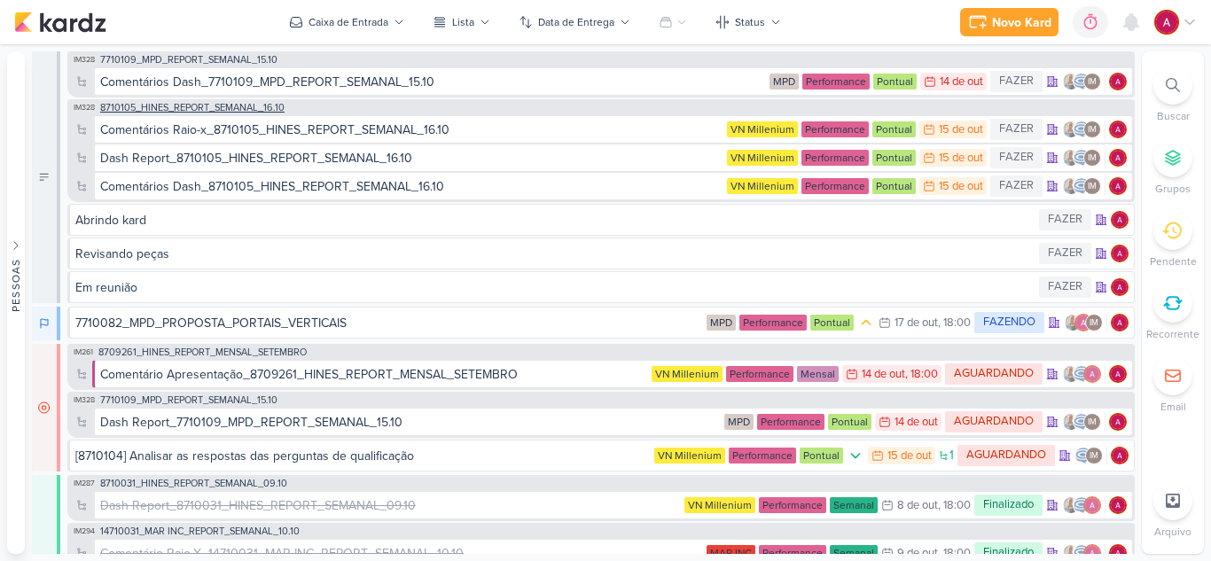
click at [257, 106] on span "8710105_HINES_REPORT_SEMANAL_16.10" at bounding box center [192, 108] width 184 height 10
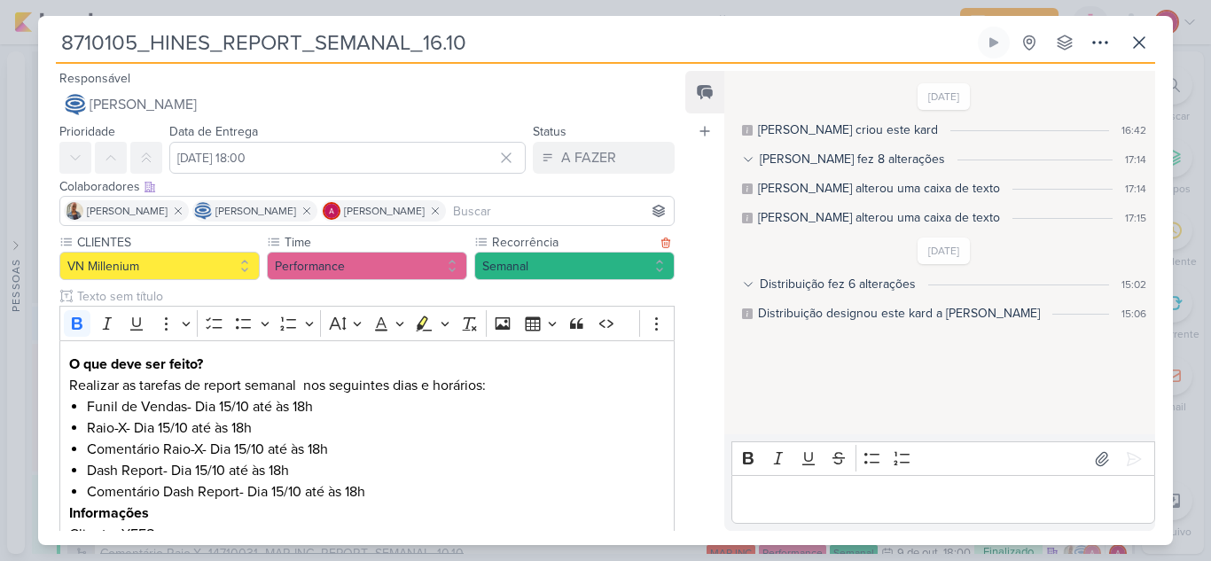
scroll to position [355, 0]
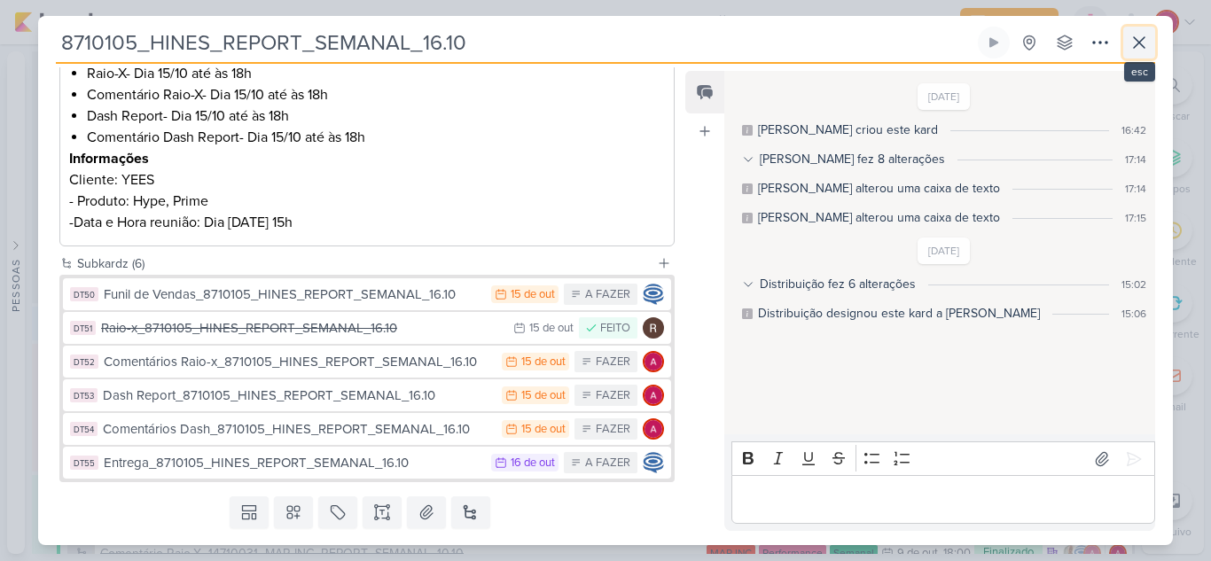
click at [1145, 38] on icon at bounding box center [1139, 42] width 11 height 11
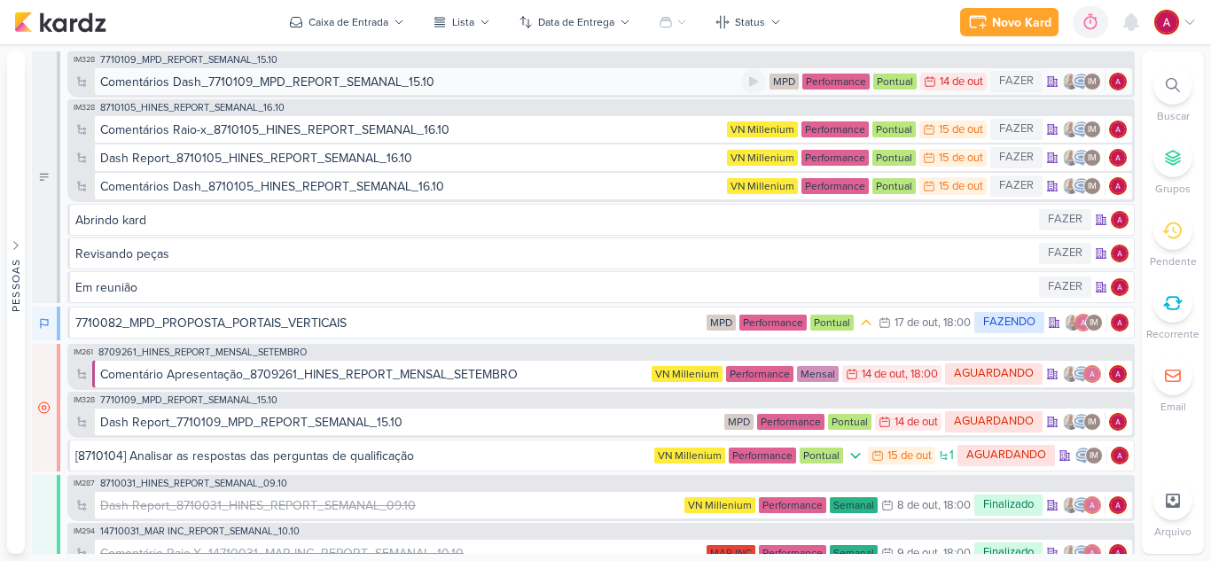
click at [374, 83] on div "Comentários Dash_7710109_MPD_REPORT_SEMANAL_15.10" at bounding box center [267, 82] width 334 height 19
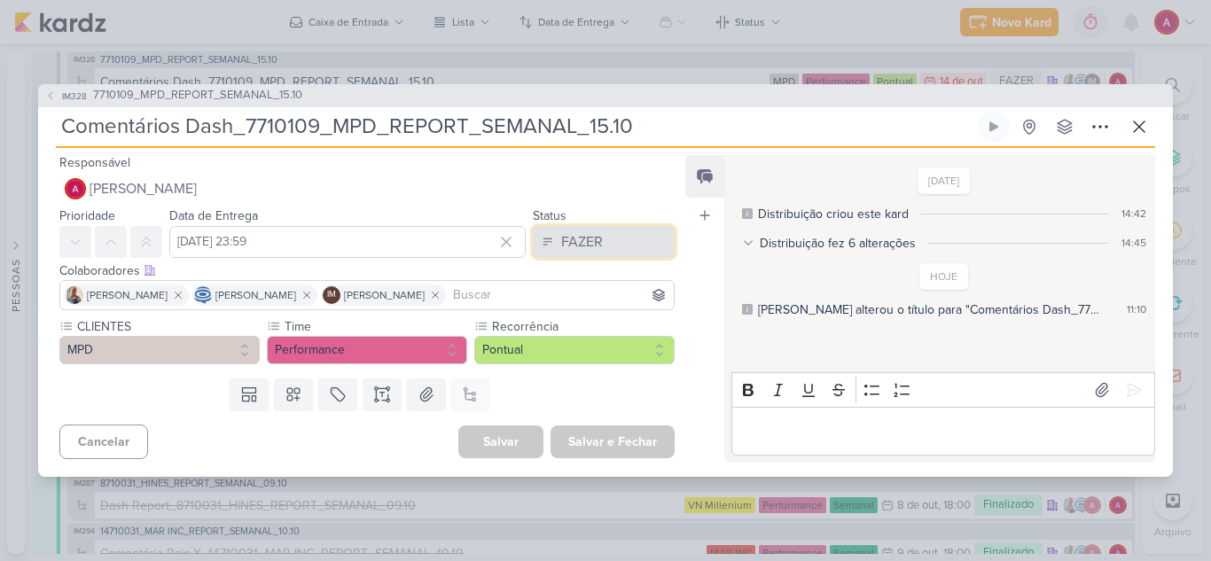
click at [561, 241] on div "FAZER" at bounding box center [582, 241] width 42 height 21
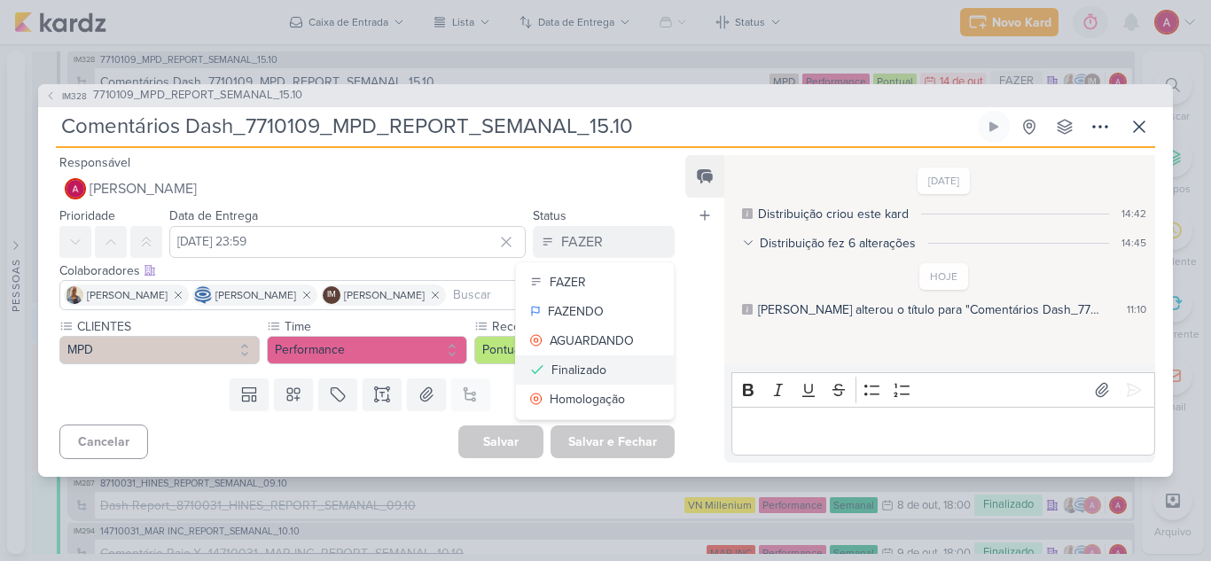
click at [568, 379] on div "Finalizado" at bounding box center [579, 370] width 55 height 19
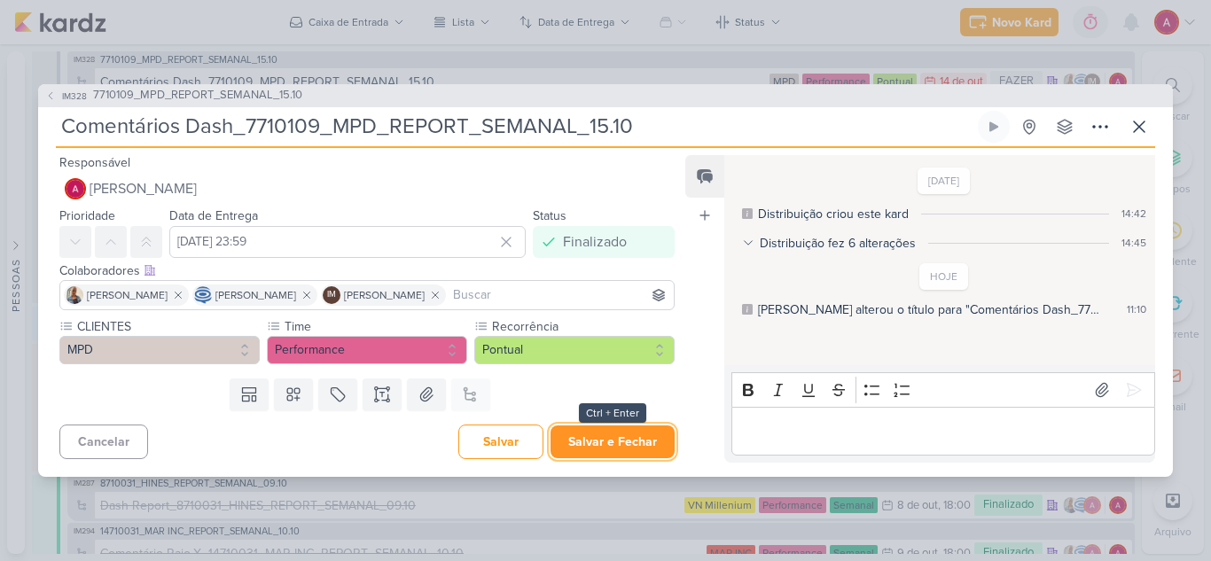
click at [605, 435] on button "Salvar e Fechar" at bounding box center [613, 442] width 124 height 33
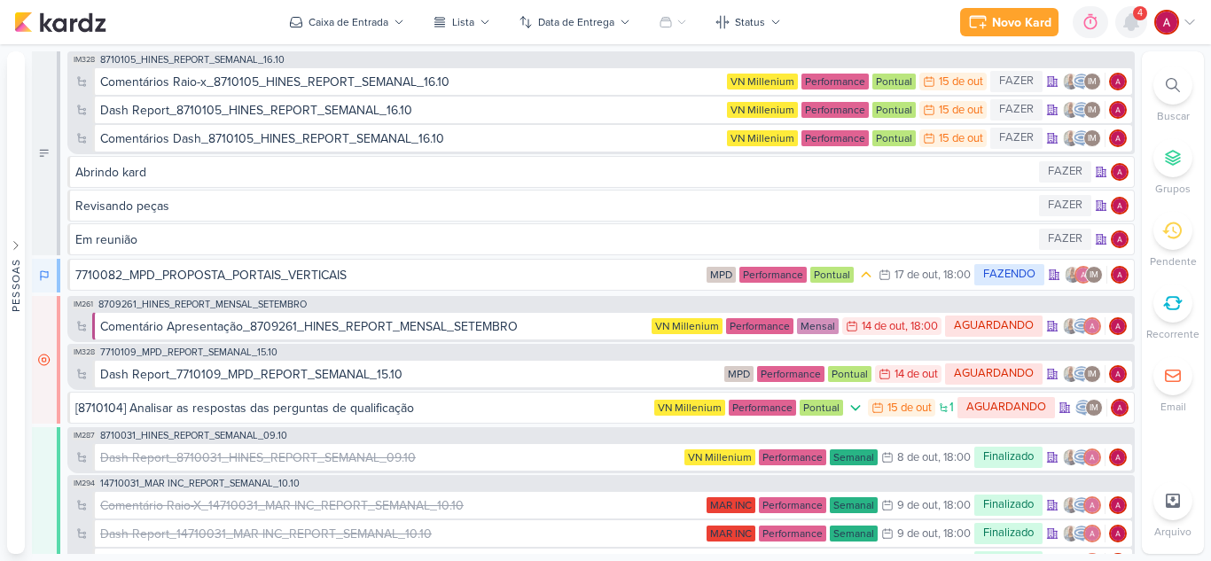
click at [1126, 15] on icon at bounding box center [1131, 22] width 21 height 21
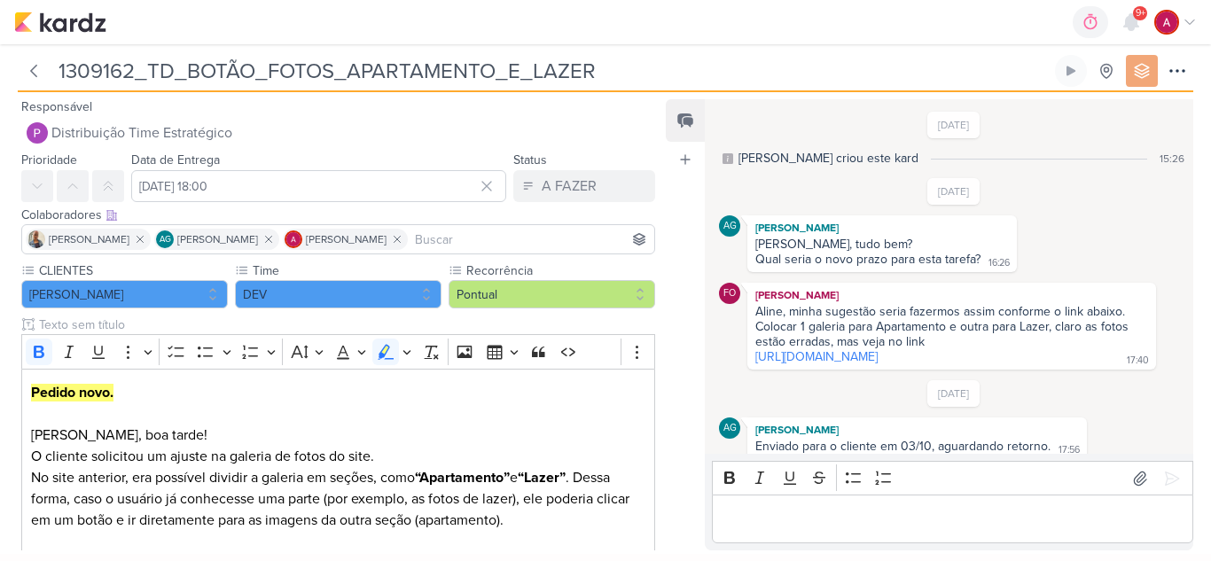
scroll to position [422, 0]
